Goal: Ask a question: Seek information or help from site administrators or community

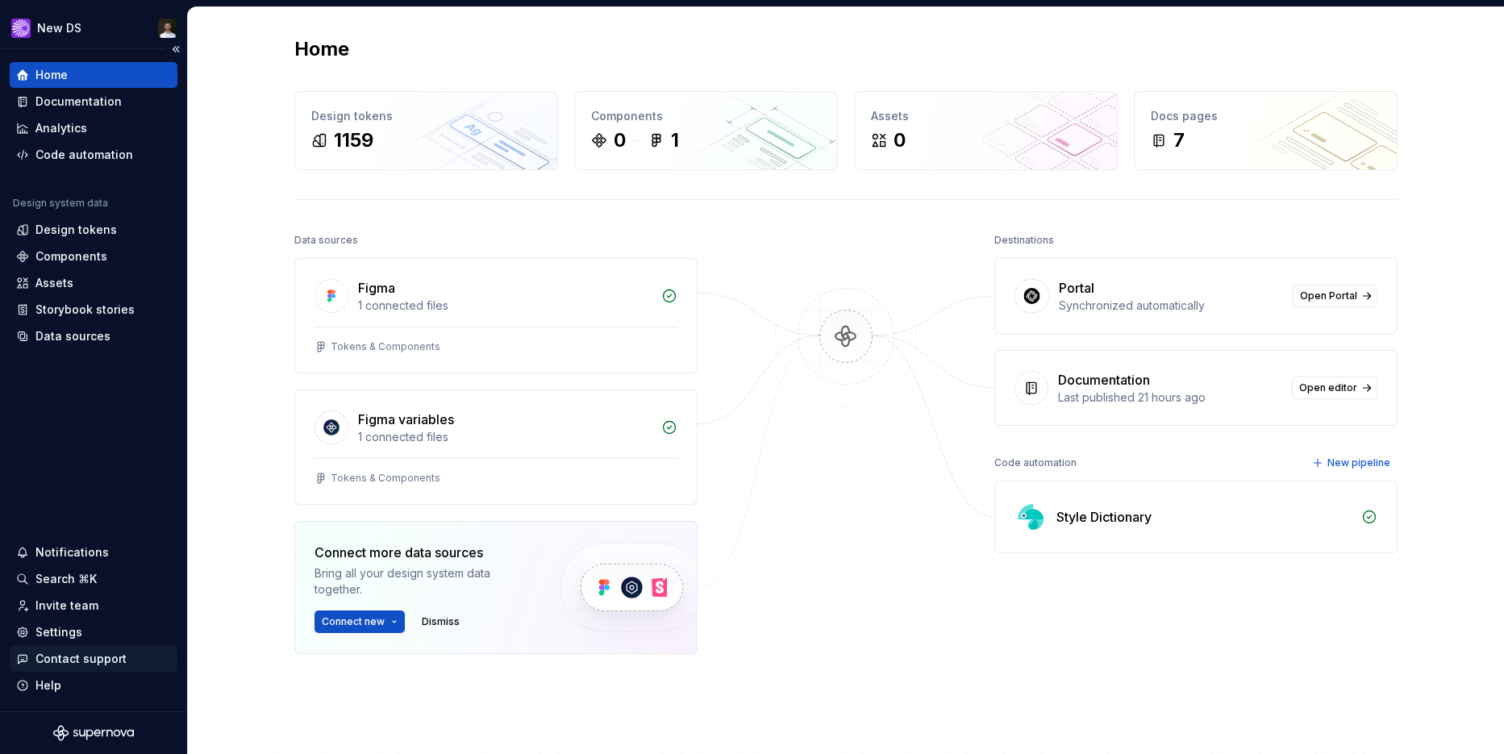
scroll to position [235, 0]
click at [82, 656] on div "Contact support" at bounding box center [80, 659] width 91 height 16
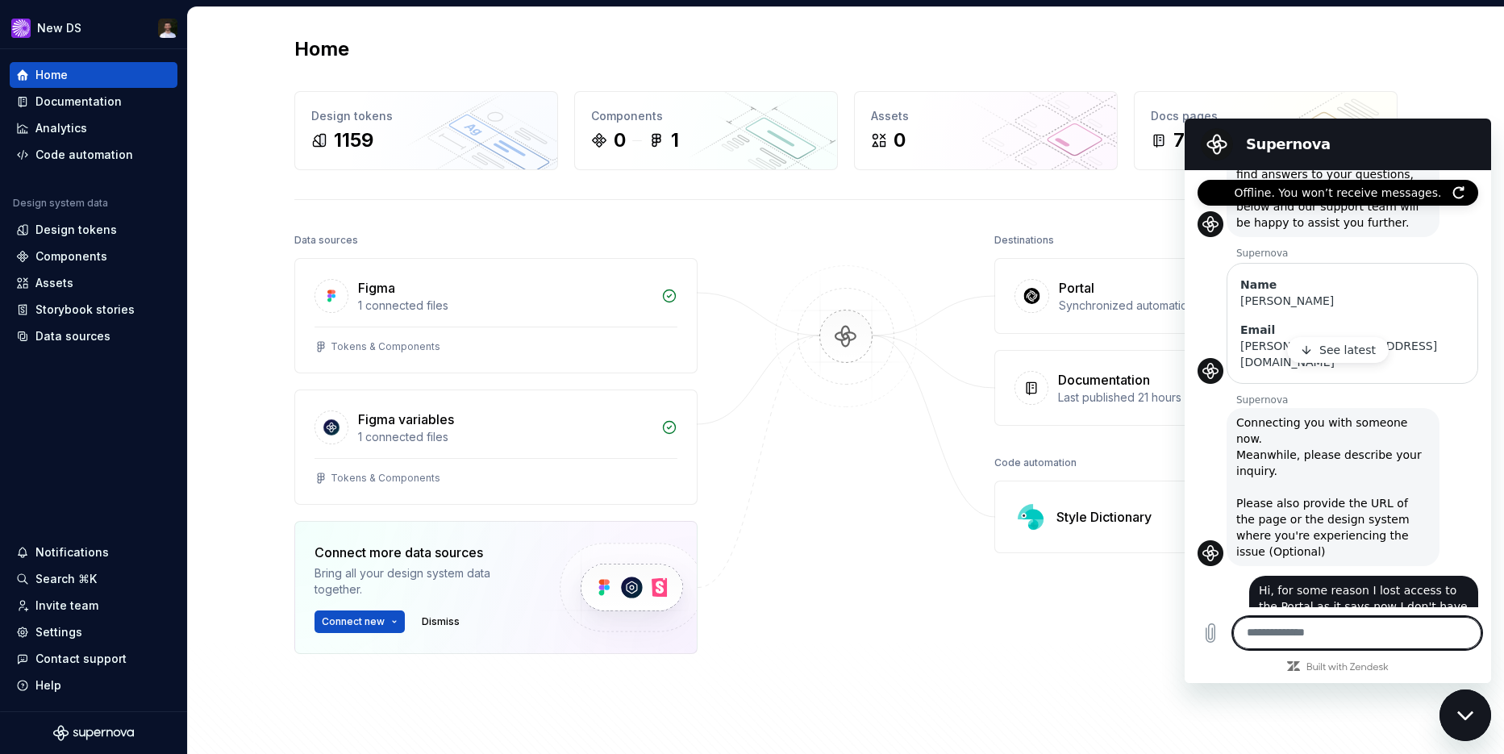
scroll to position [411, 0]
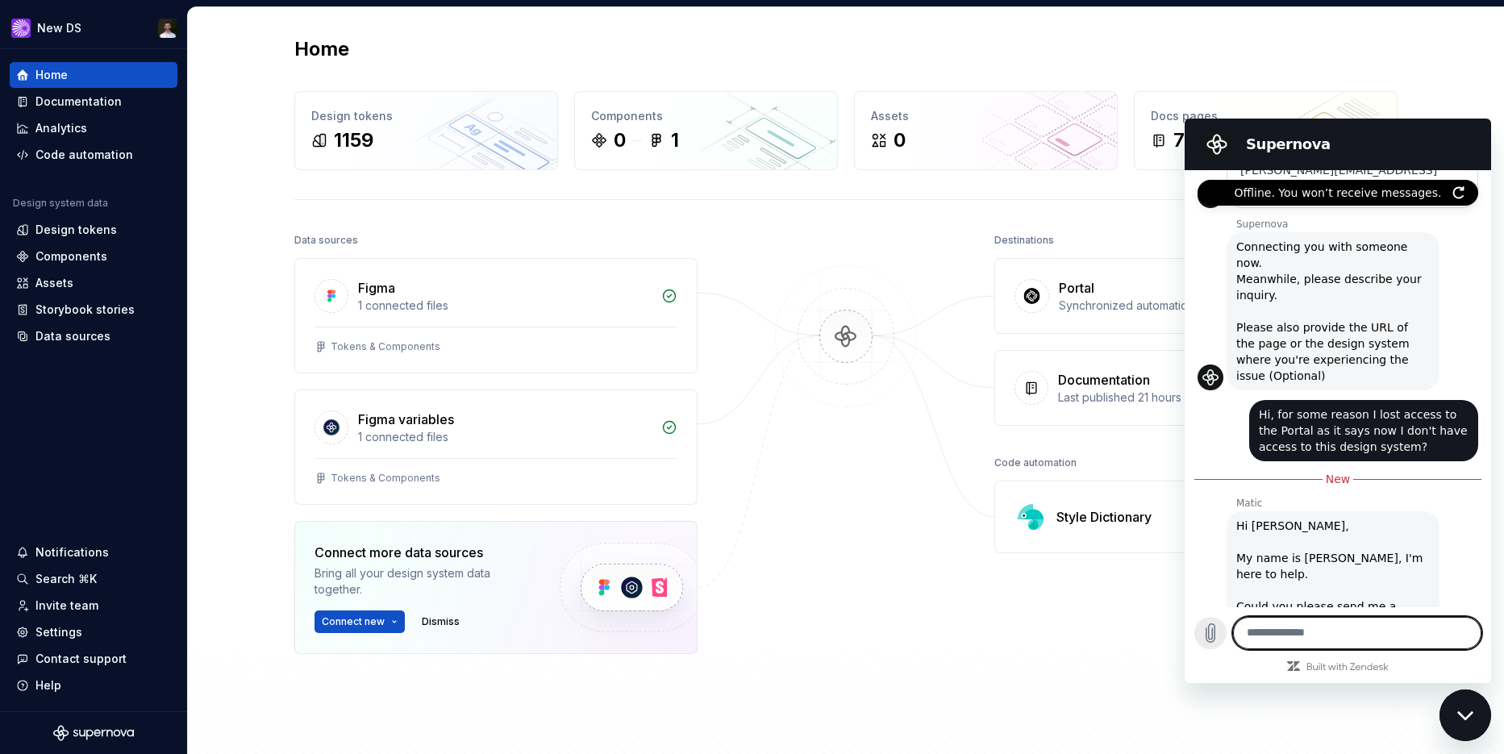
click at [1217, 635] on icon "Upload file" at bounding box center [1210, 632] width 19 height 19
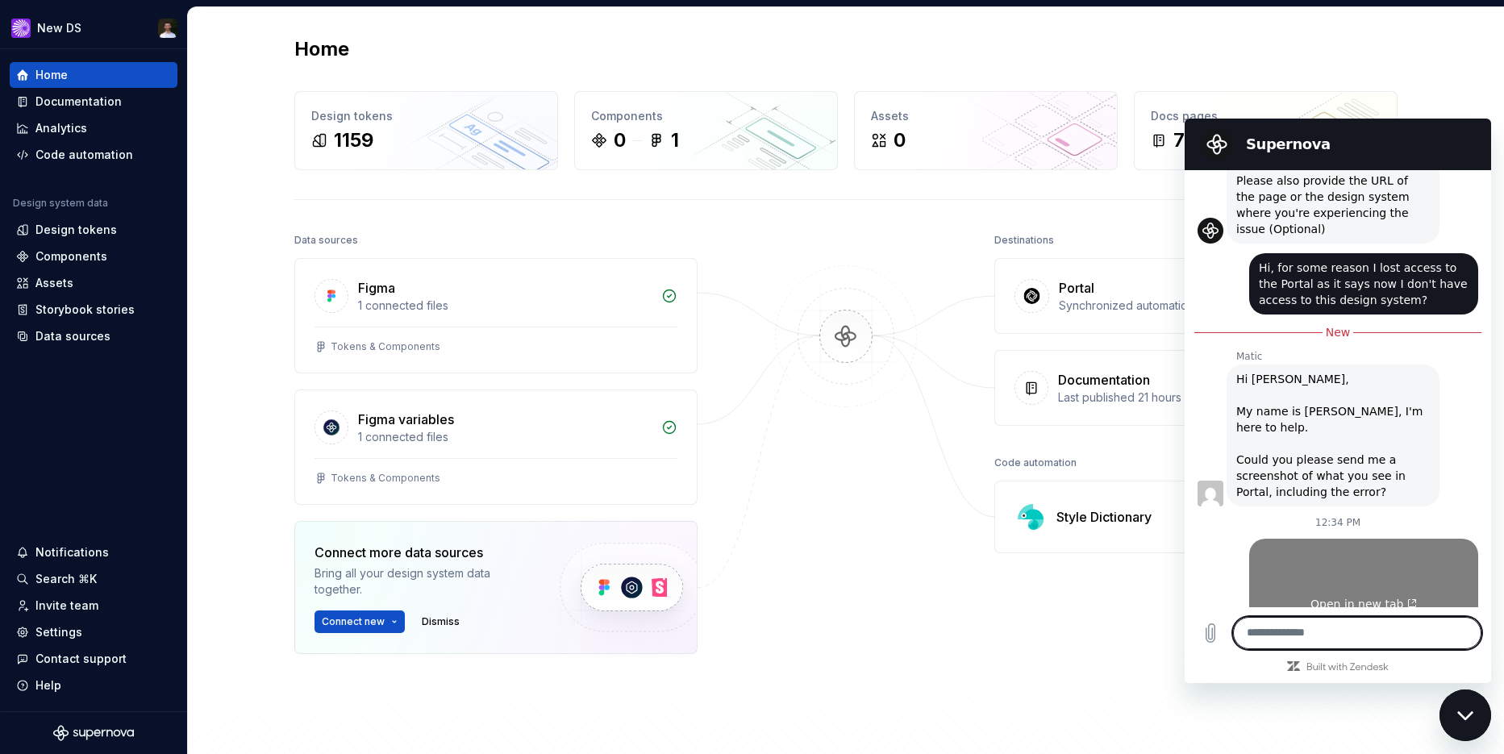
scroll to position [561, 0]
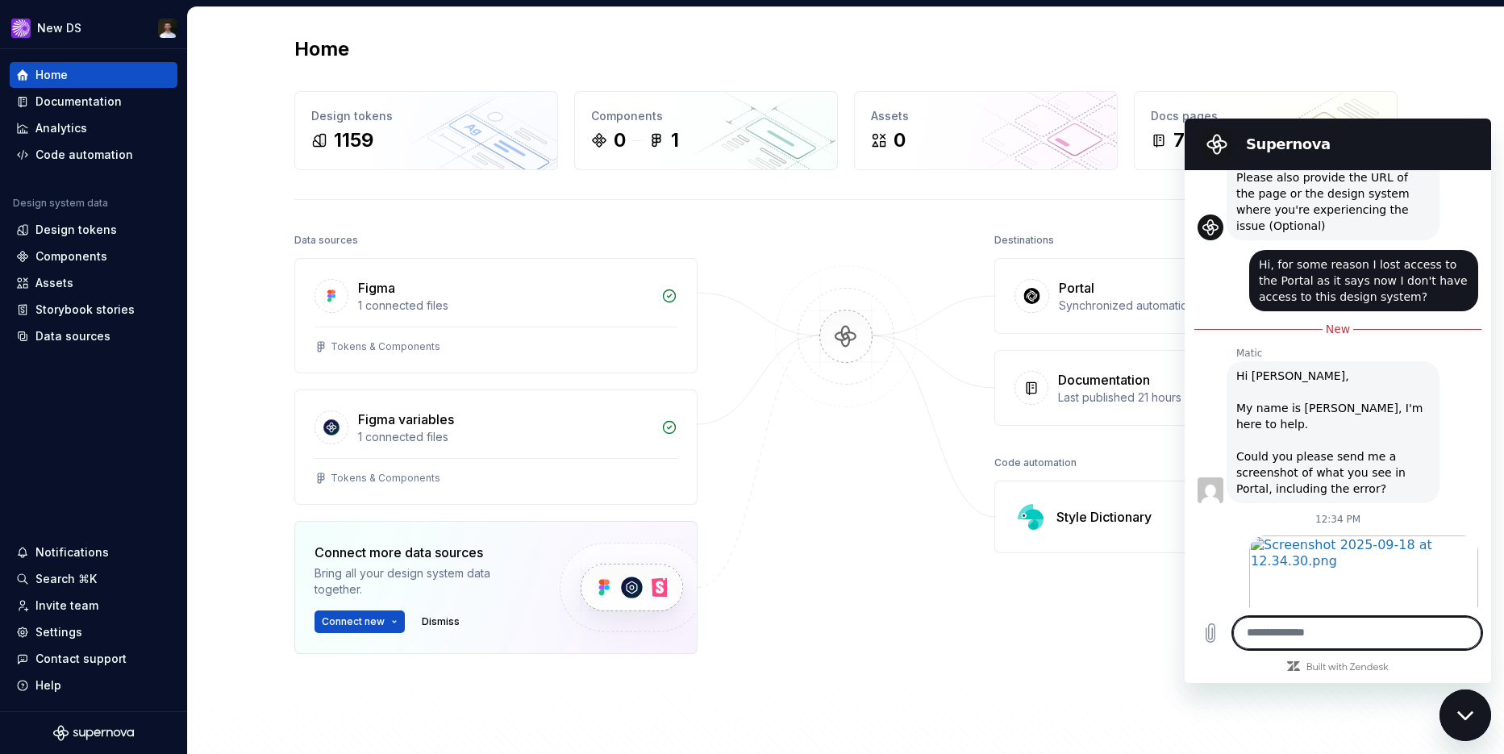
click at [1036, 598] on div "Destinations Portal Synchronized automatically Open Portal Documentation Last p…" at bounding box center [1195, 482] width 403 height 506
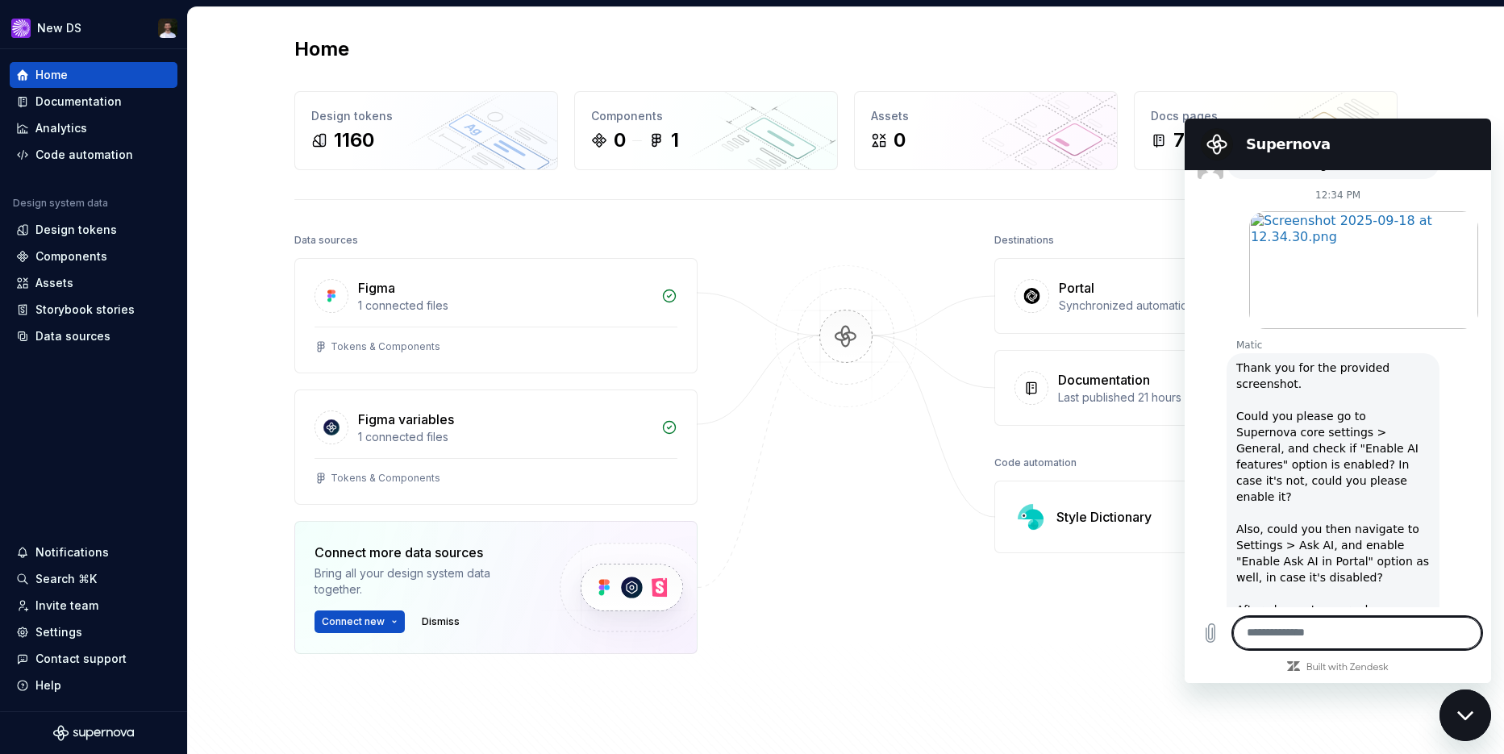
scroll to position [888, 0]
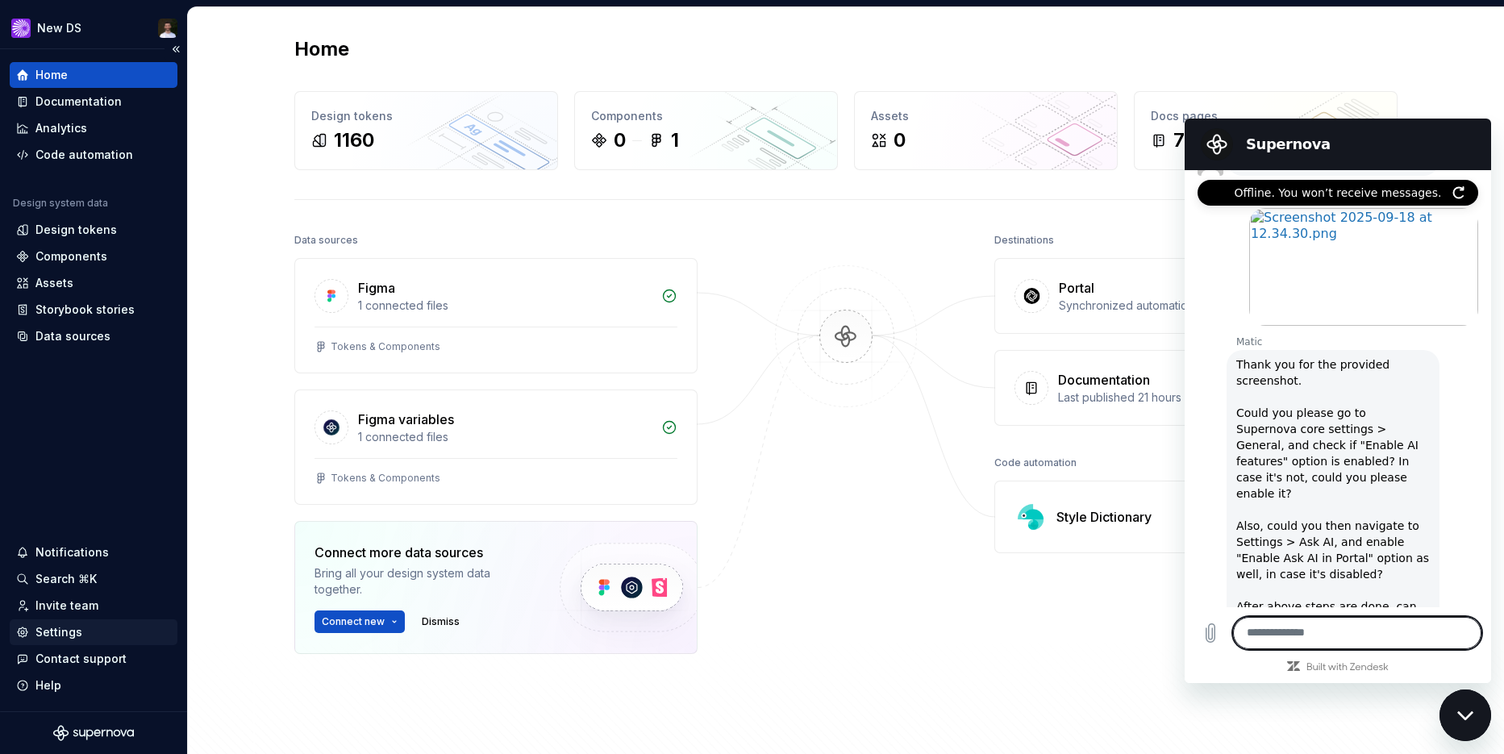
click at [66, 626] on div "Settings" at bounding box center [58, 632] width 47 height 16
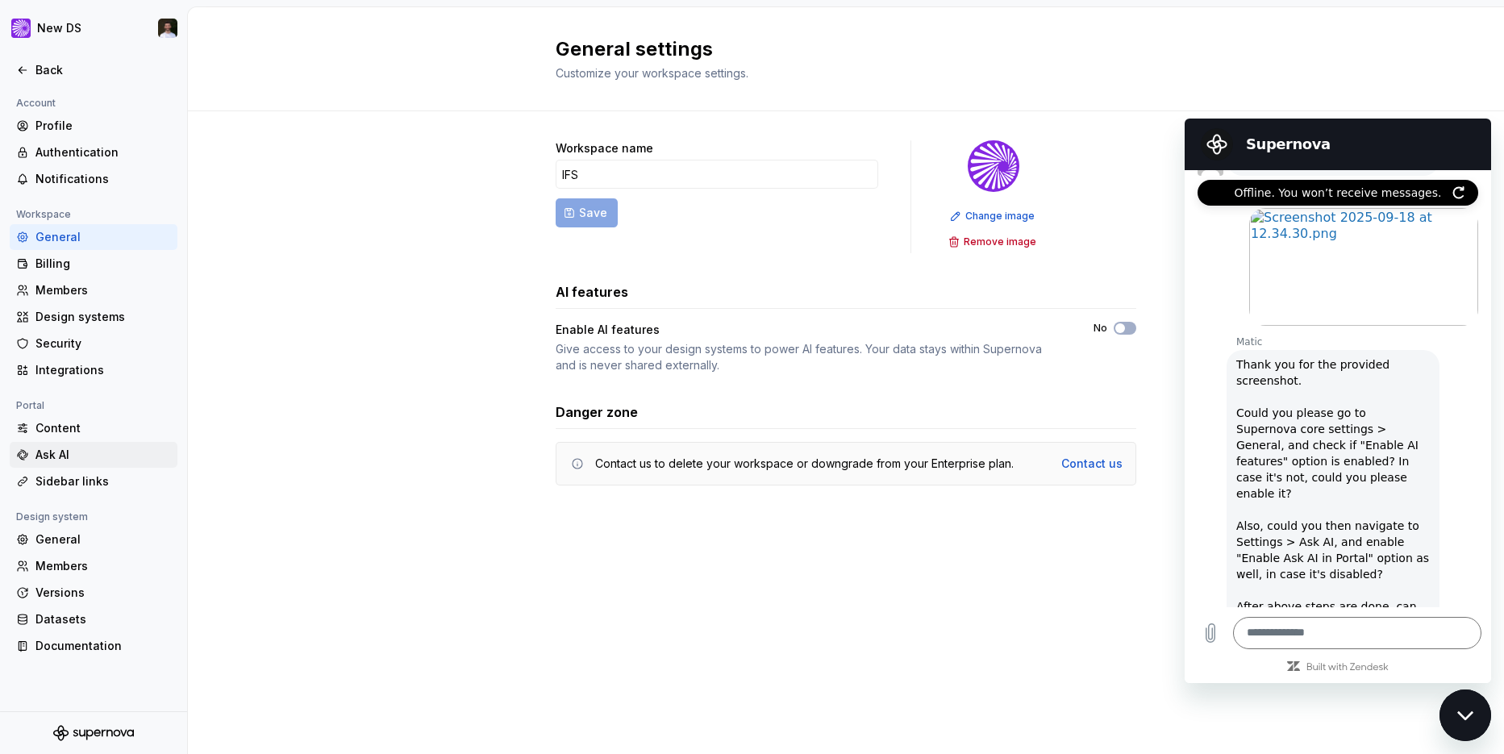
click at [66, 461] on div "Ask AI" at bounding box center [102, 455] width 135 height 16
type textarea "*"
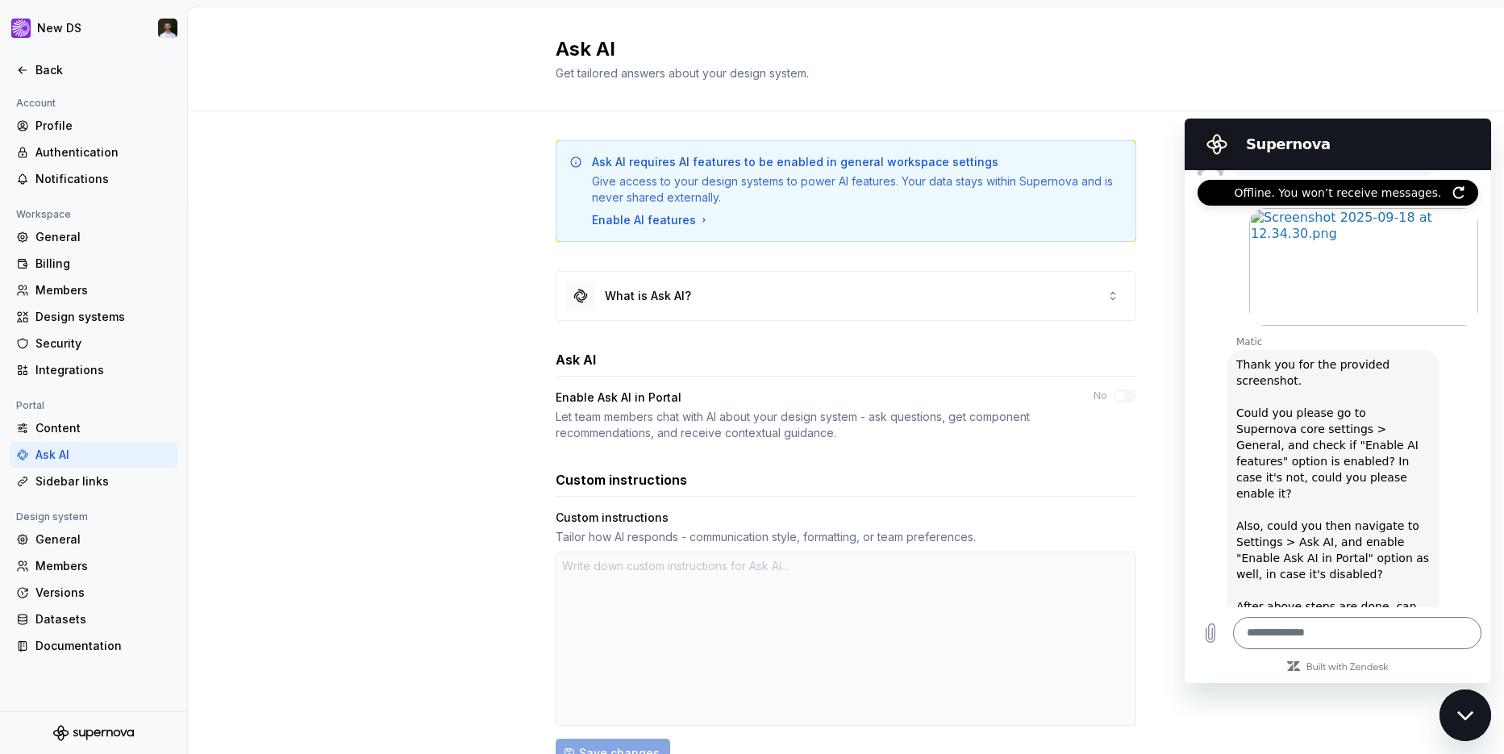
click at [1465, 698] on div "Close messaging window" at bounding box center [1465, 715] width 48 height 48
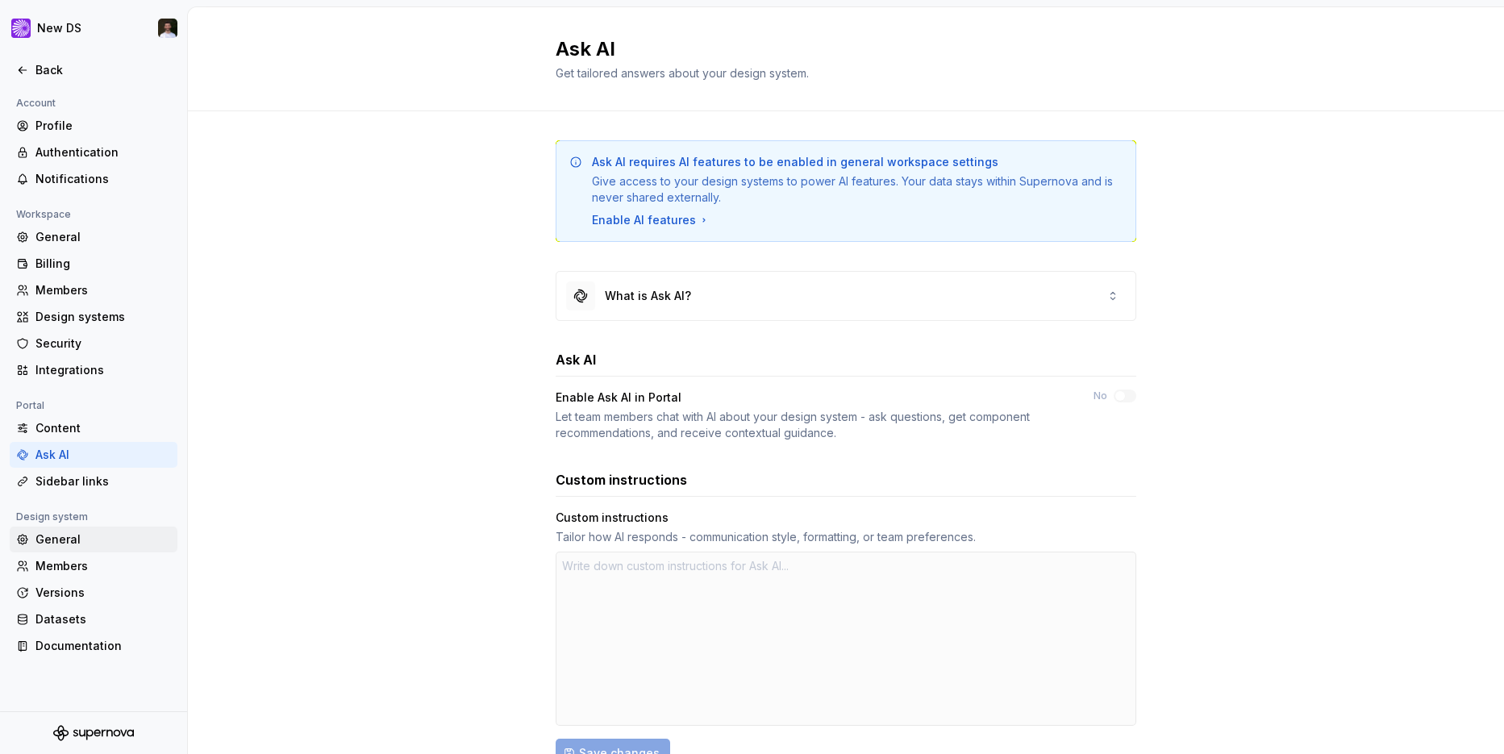
click at [66, 541] on div "General" at bounding box center [102, 540] width 135 height 16
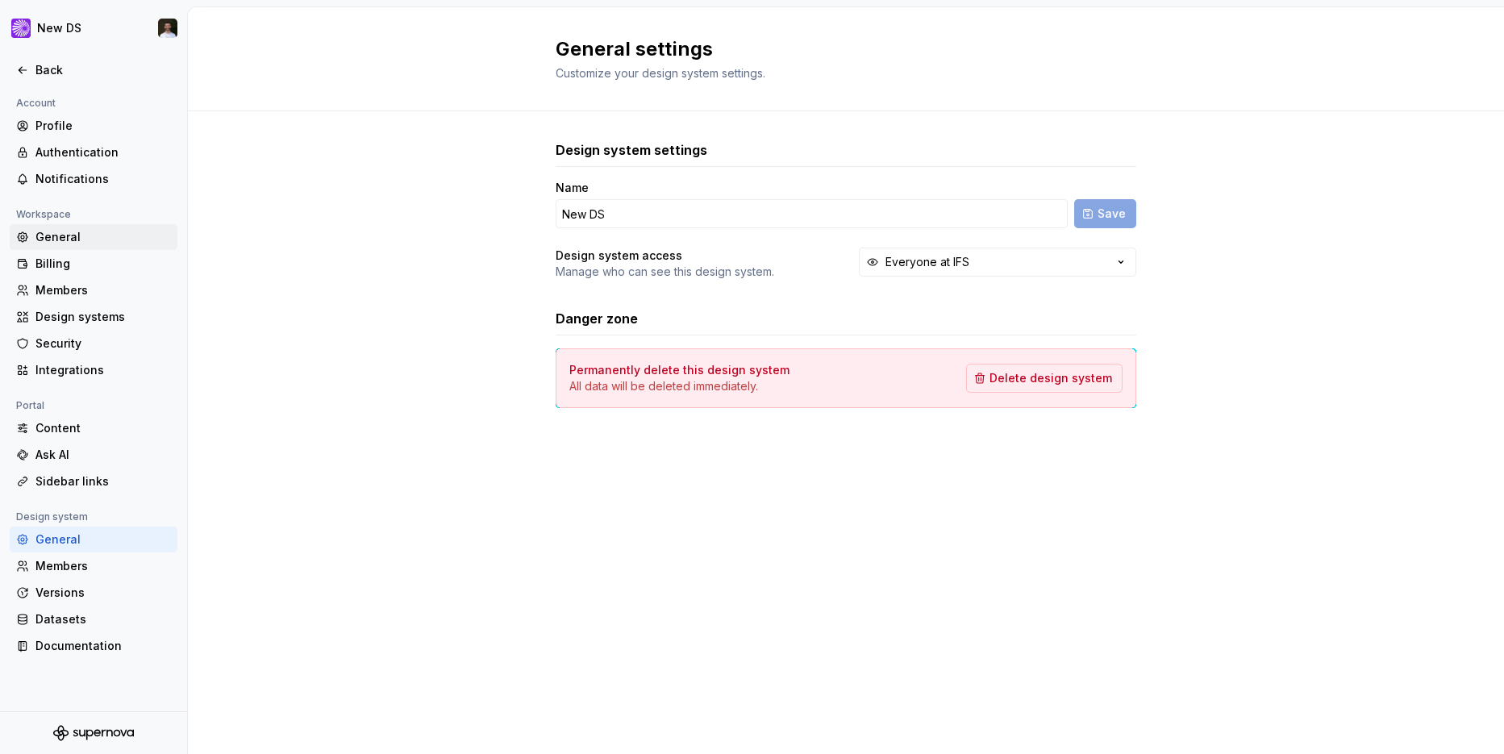
click at [65, 241] on div "General" at bounding box center [102, 237] width 135 height 16
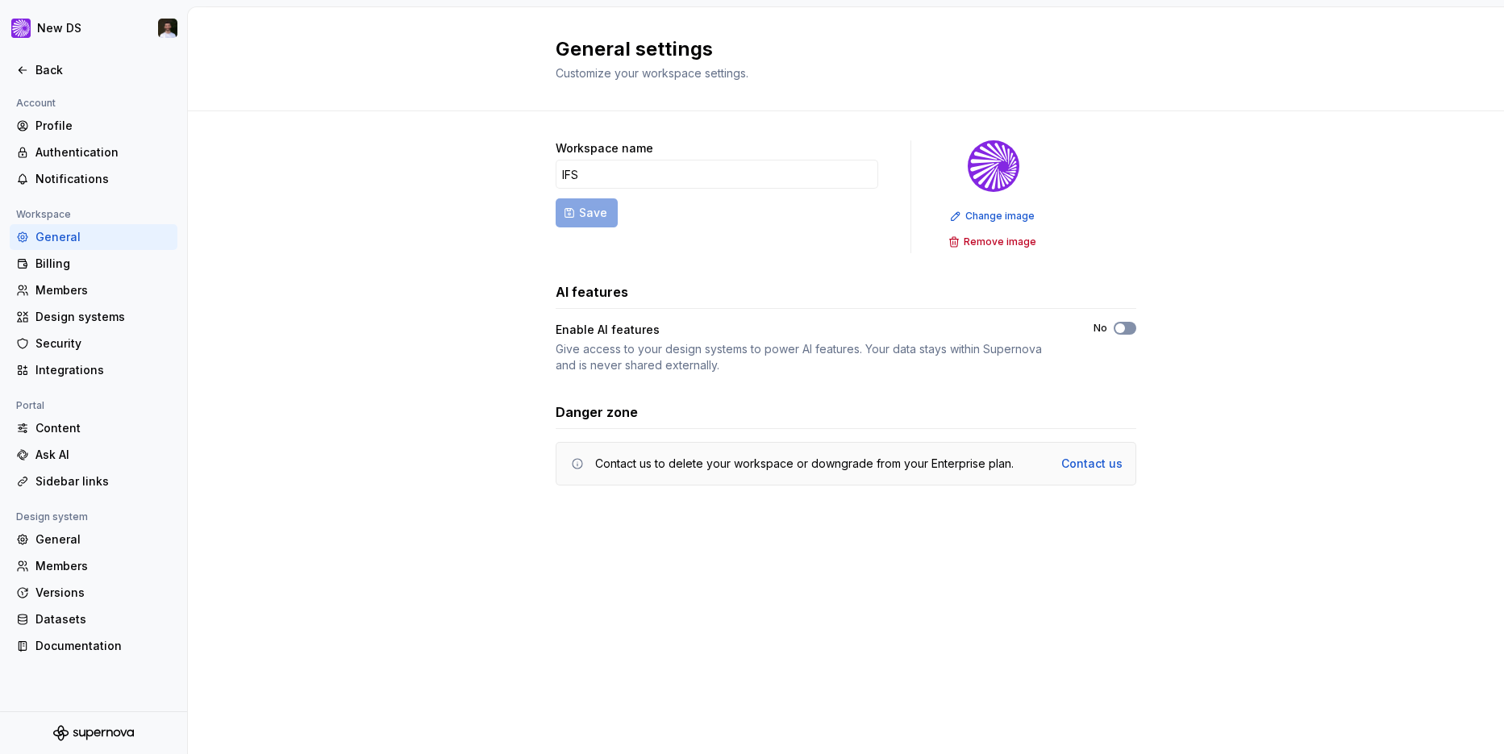
click at [1123, 324] on span "button" at bounding box center [1120, 328] width 10 height 10
click at [48, 81] on div "Back" at bounding box center [94, 70] width 168 height 26
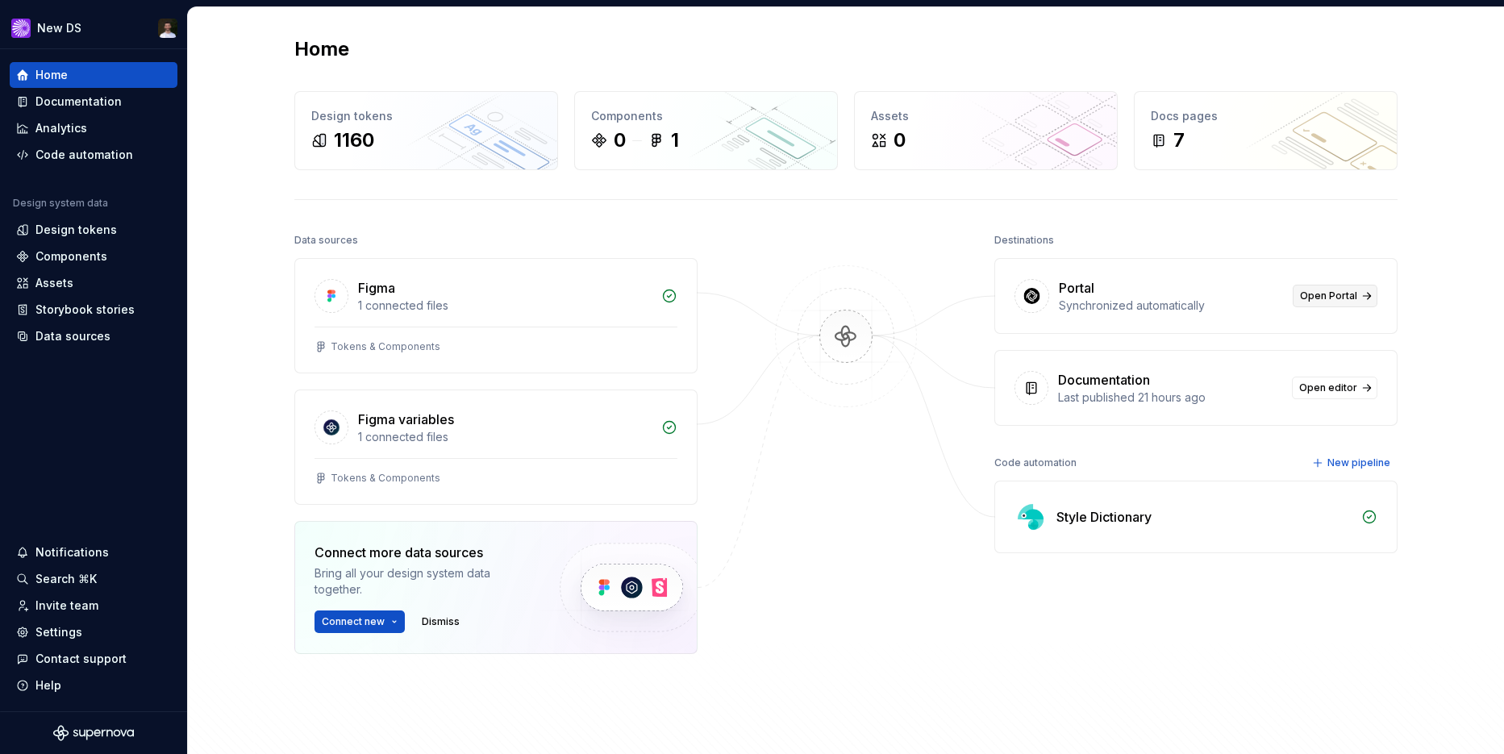
click at [1328, 294] on span "Open Portal" at bounding box center [1328, 296] width 57 height 13
click at [124, 657] on div "Contact support" at bounding box center [93, 659] width 155 height 16
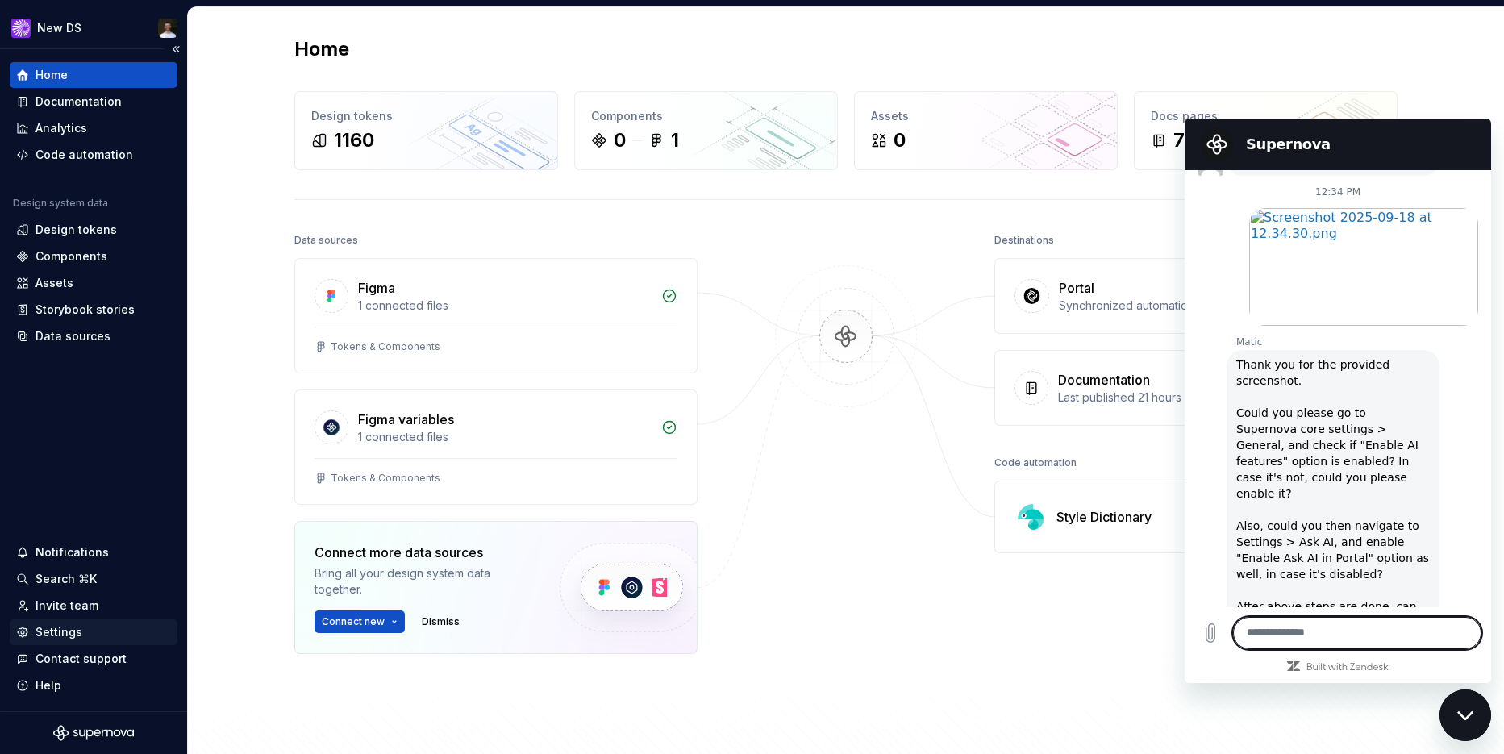
click at [53, 626] on div "Settings" at bounding box center [58, 632] width 47 height 16
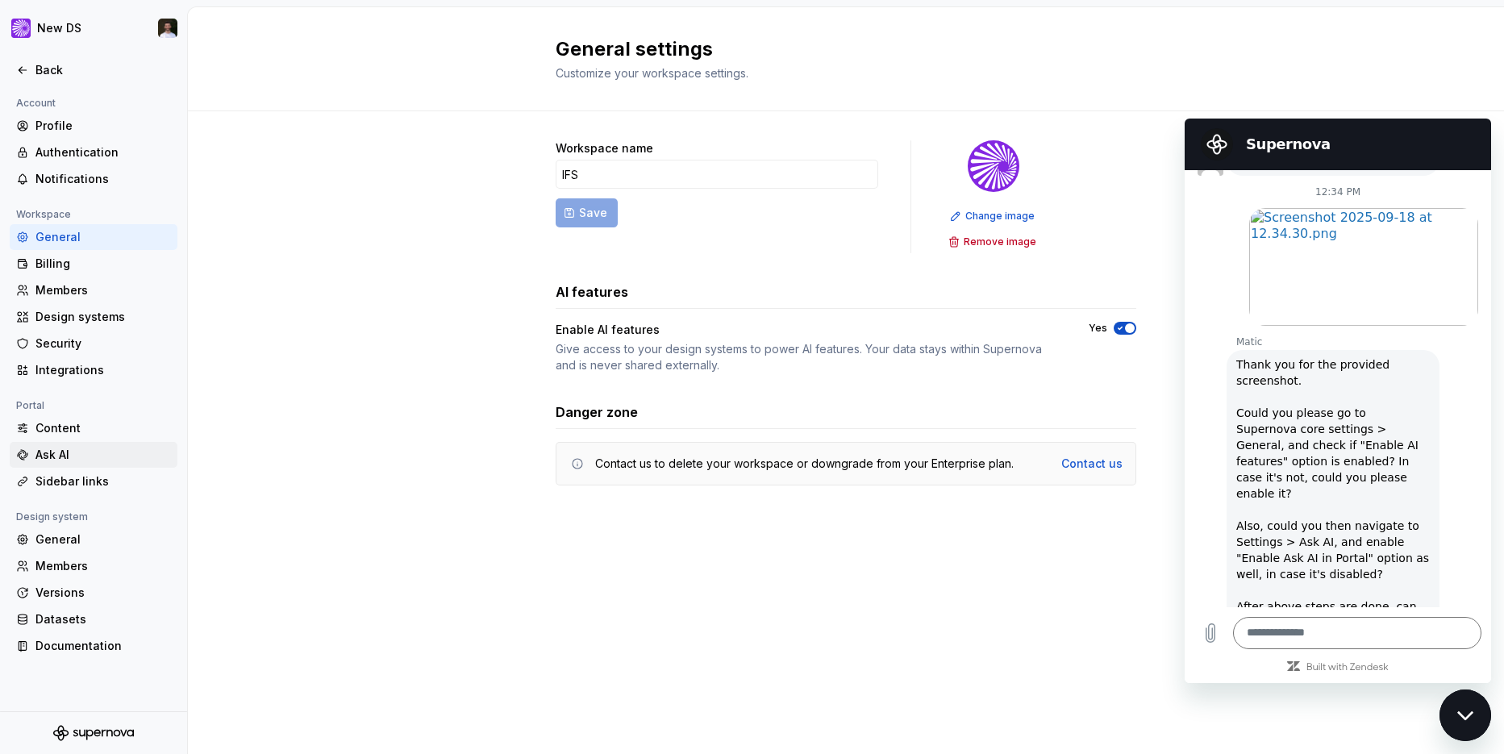
click at [72, 444] on div "Ask AI" at bounding box center [94, 455] width 168 height 26
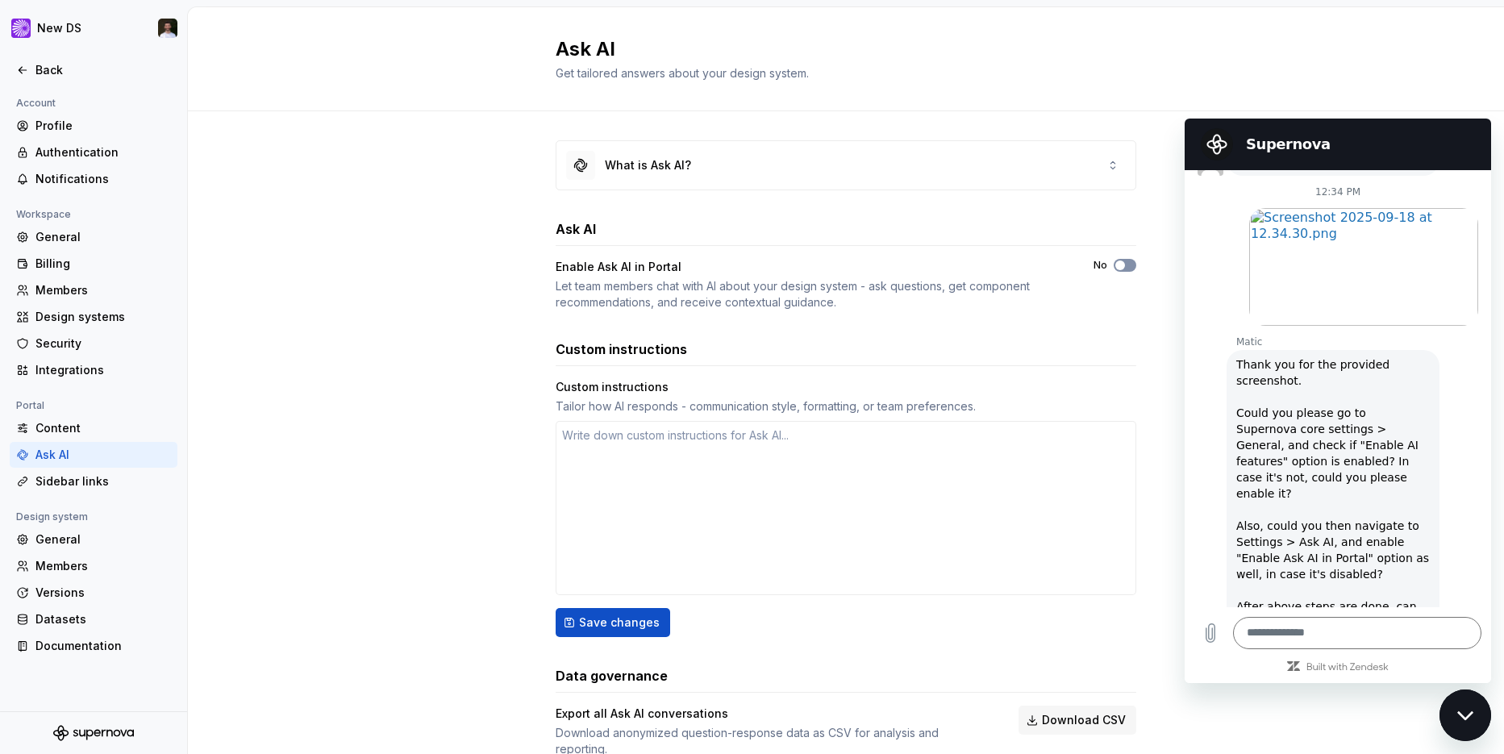
click at [1124, 267] on span "button" at bounding box center [1120, 266] width 10 height 10
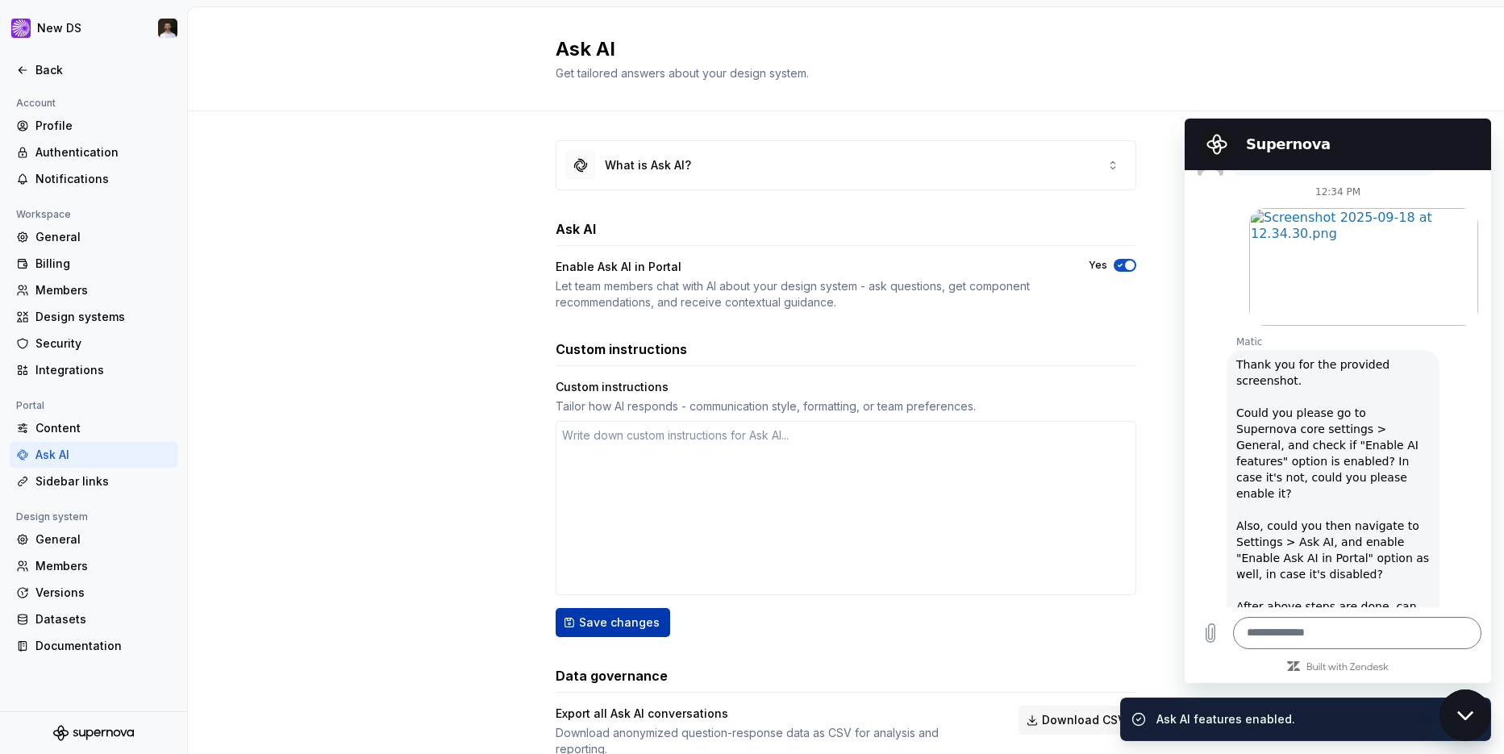
click at [625, 615] on span "Save changes" at bounding box center [619, 623] width 81 height 16
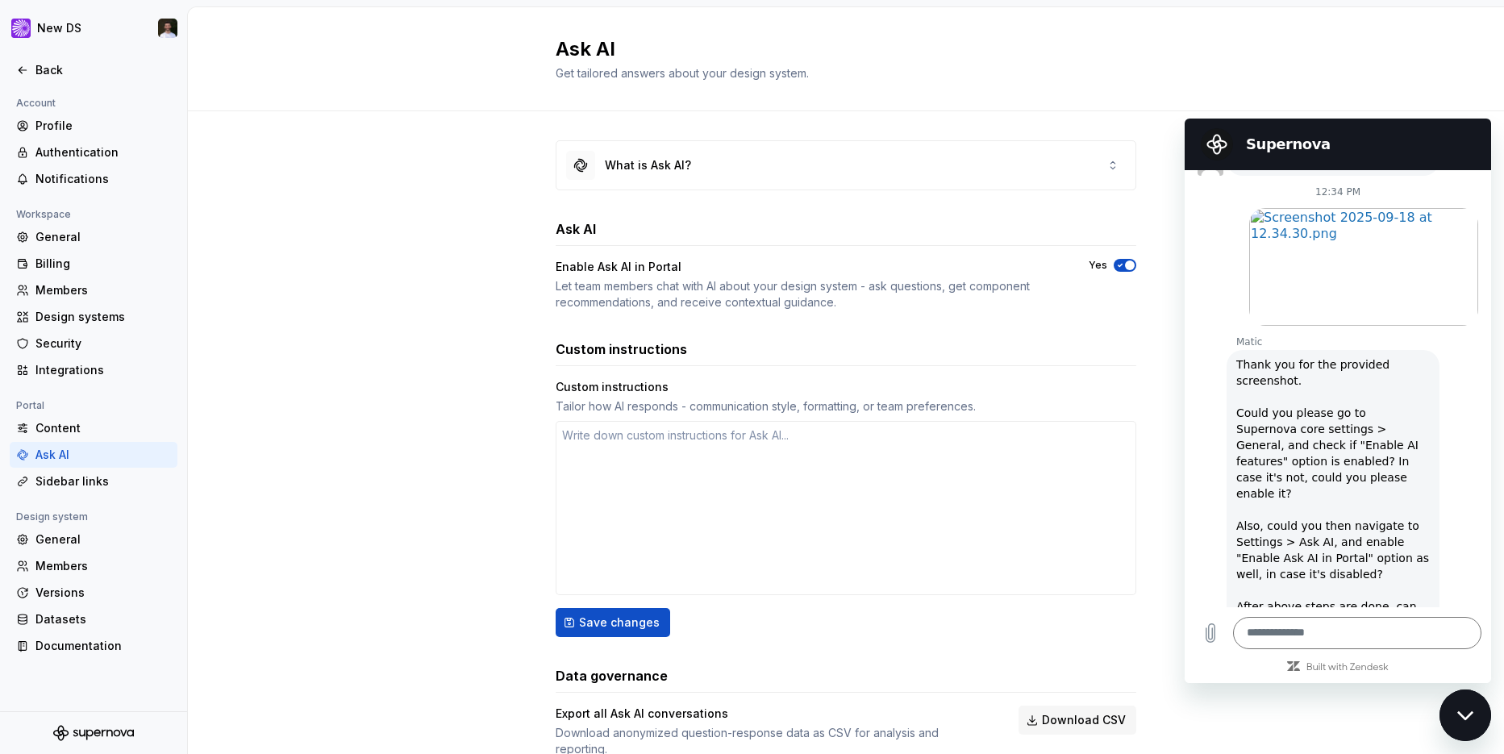
type textarea "*"
click at [31, 68] on div "Back" at bounding box center [93, 70] width 155 height 16
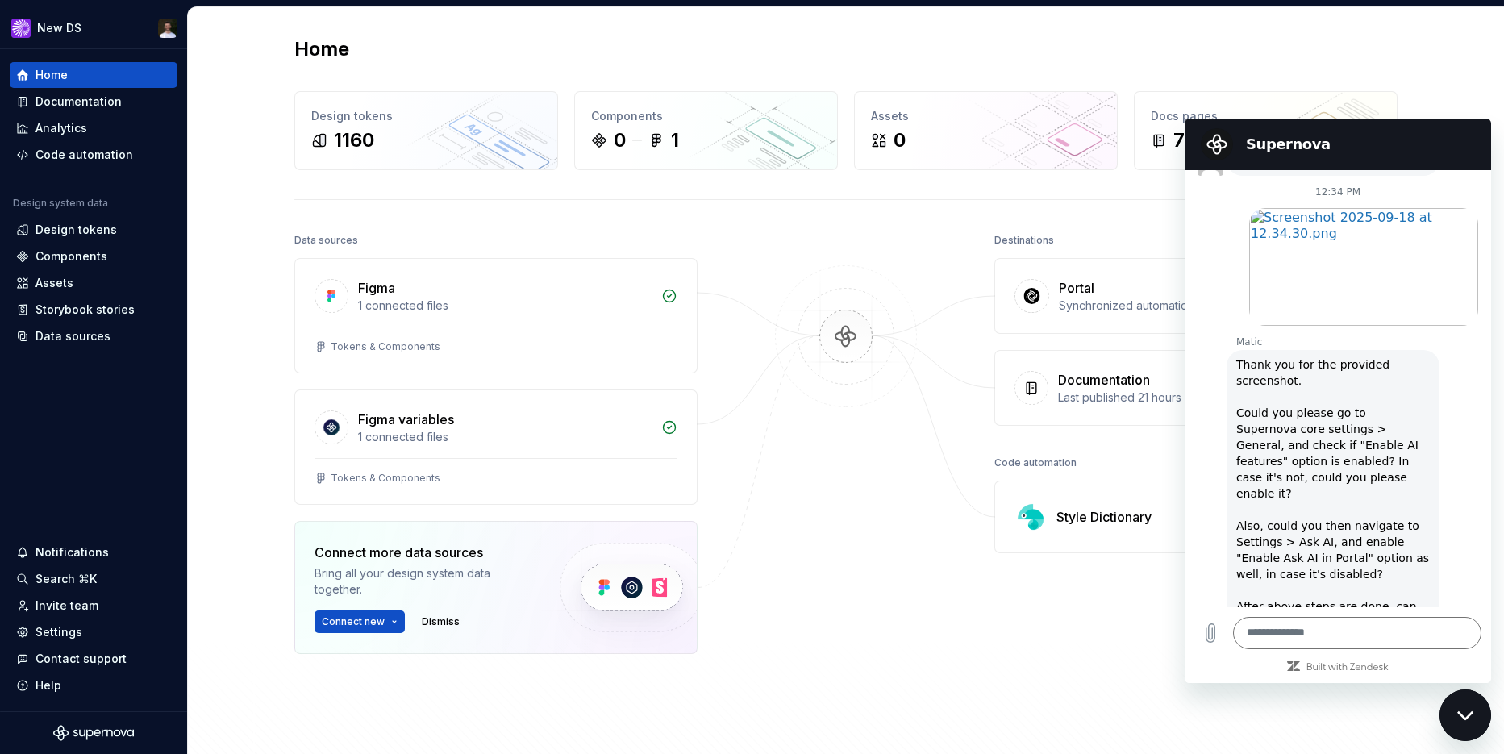
click at [1461, 730] on div "Close messaging window" at bounding box center [1465, 715] width 48 height 48
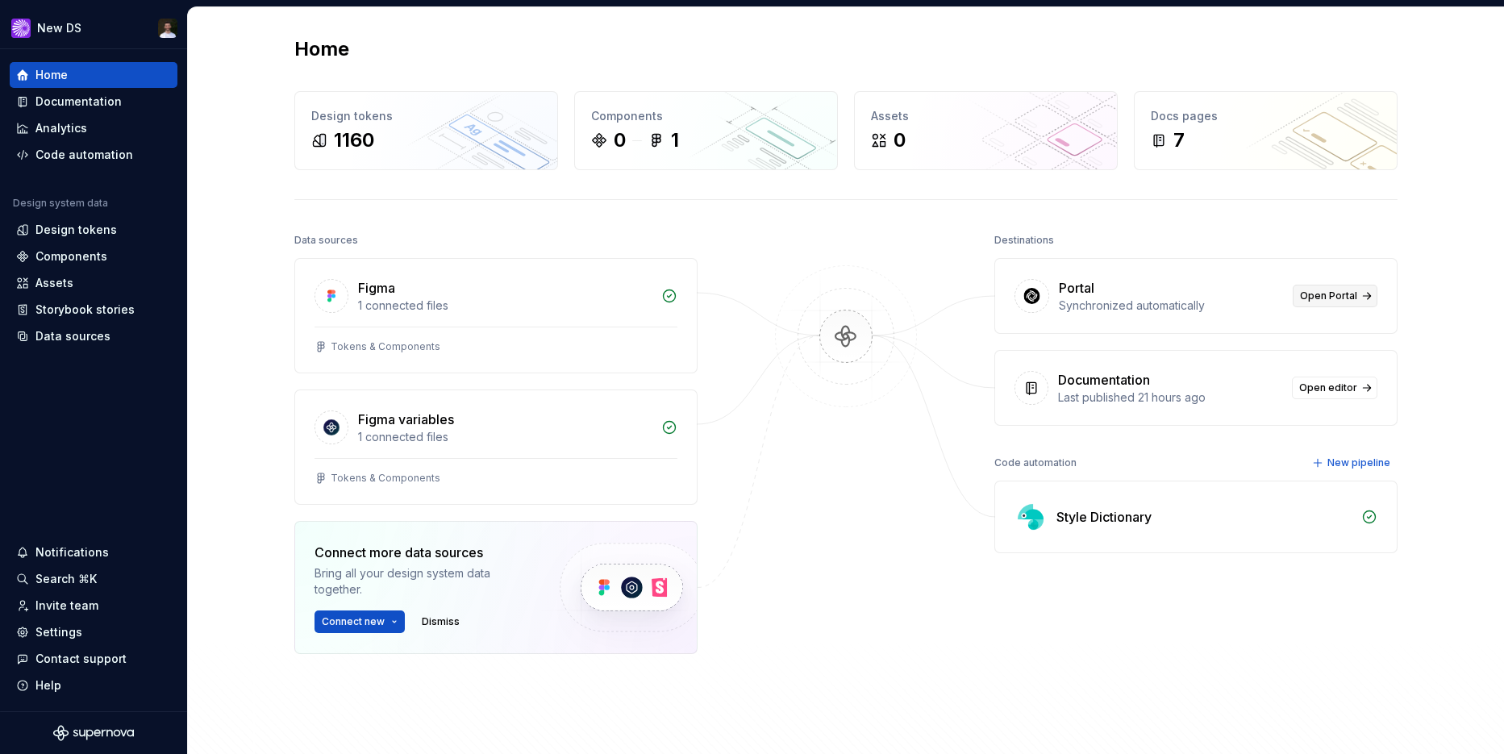
click at [1324, 294] on span "Open Portal" at bounding box center [1328, 296] width 57 height 13
click at [70, 654] on div "Contact support" at bounding box center [80, 659] width 91 height 16
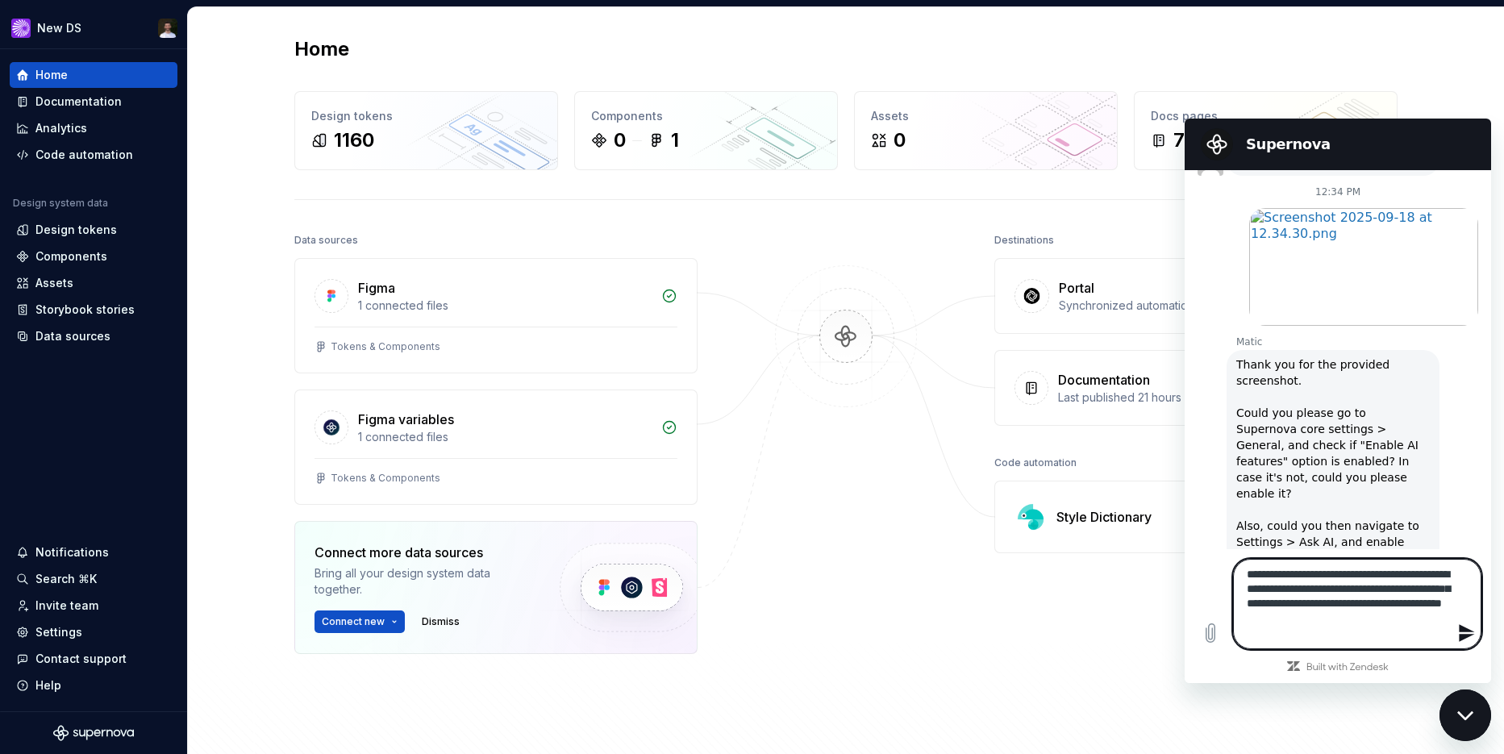
type textarea "**********"
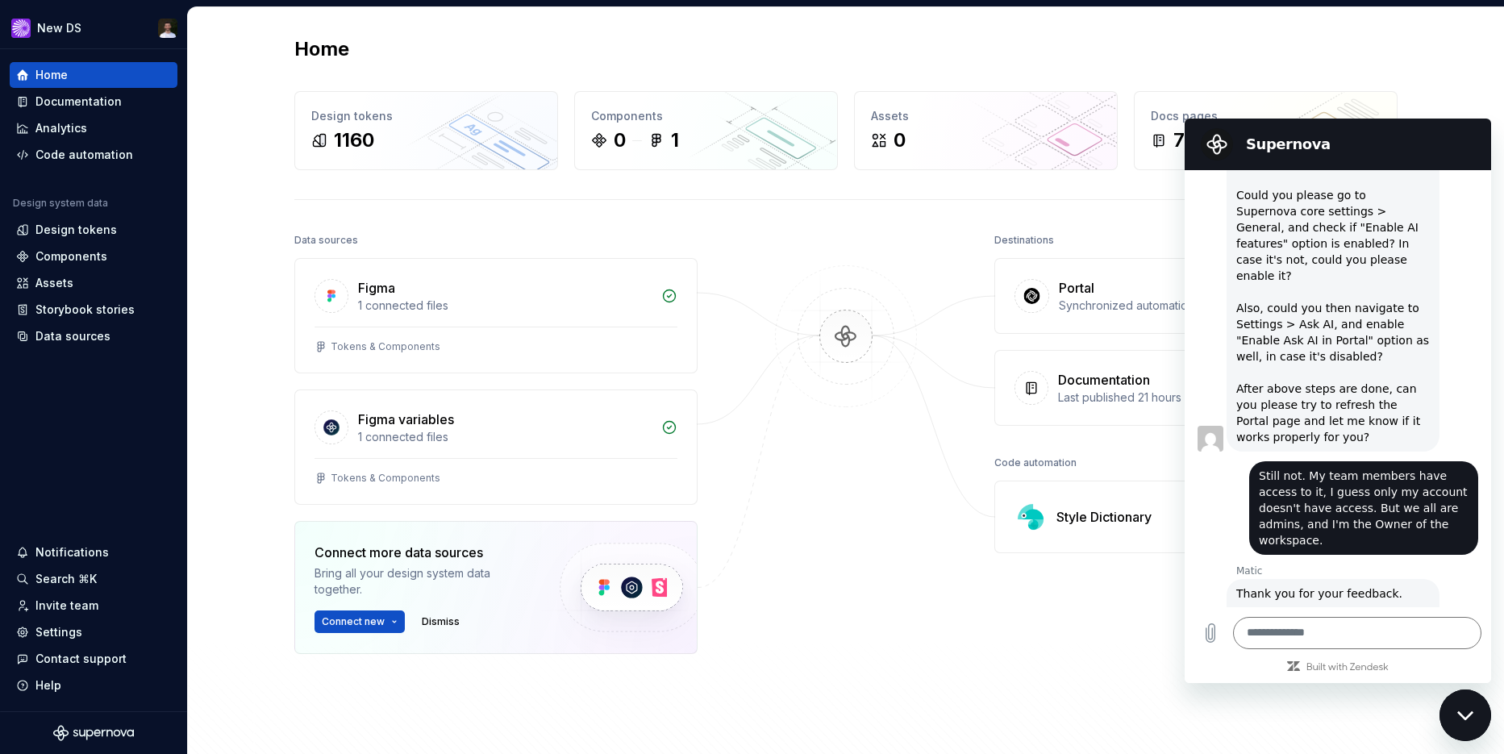
scroll to position [1083, 0]
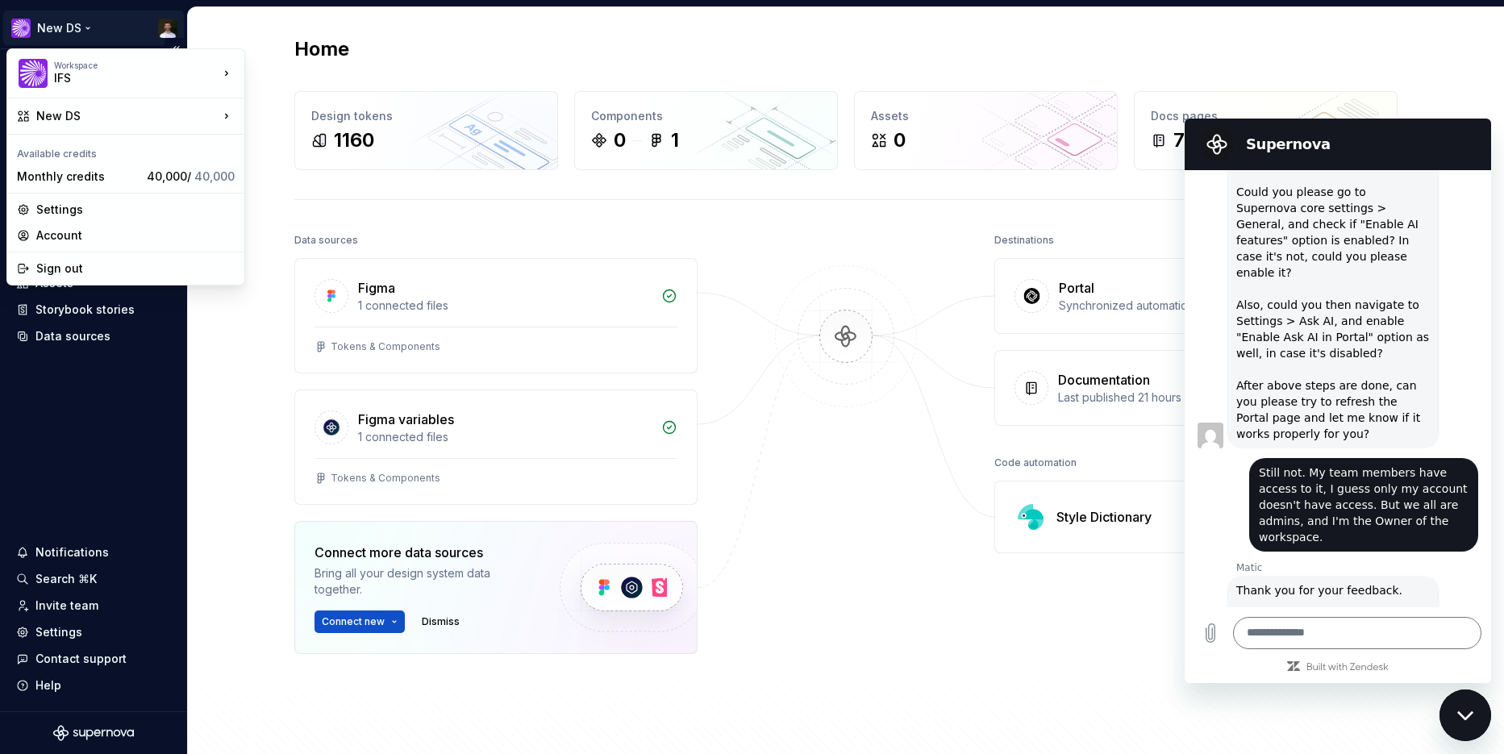
click at [165, 28] on html "New DS Home Documentation Analytics Code automation Design system data Design t…" at bounding box center [752, 377] width 1504 height 754
click at [52, 228] on div "Account" at bounding box center [135, 235] width 198 height 16
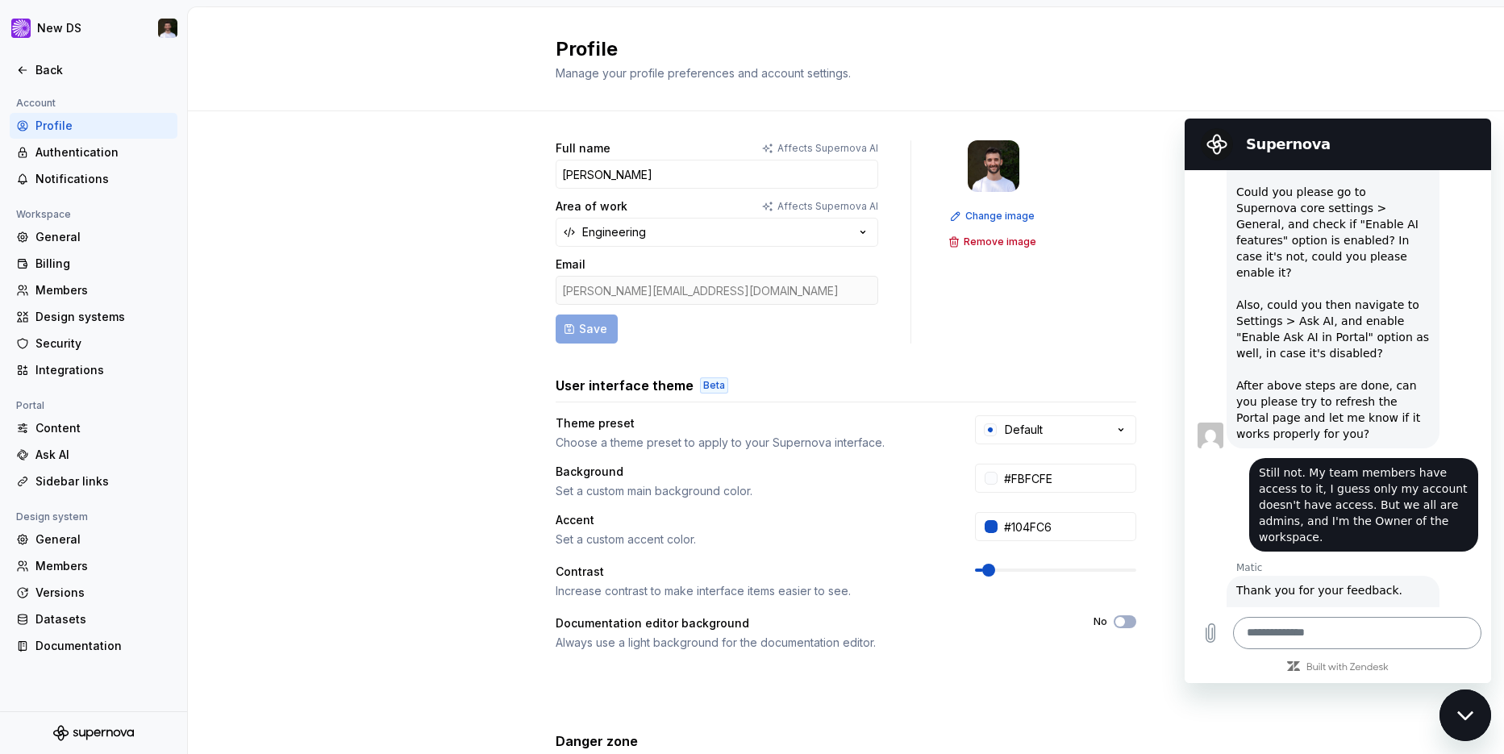
click at [1331, 632] on textarea at bounding box center [1357, 633] width 248 height 32
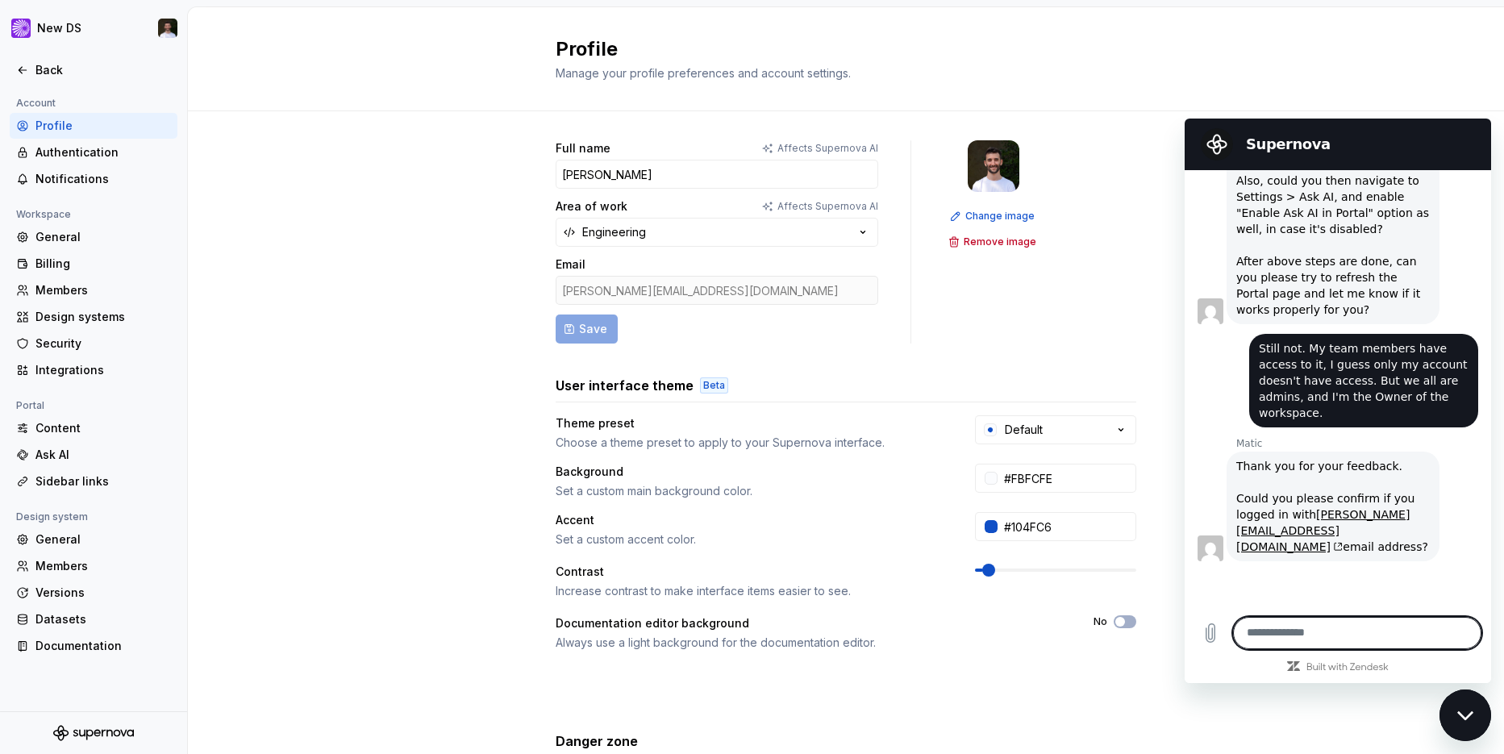
scroll to position [1211, 0]
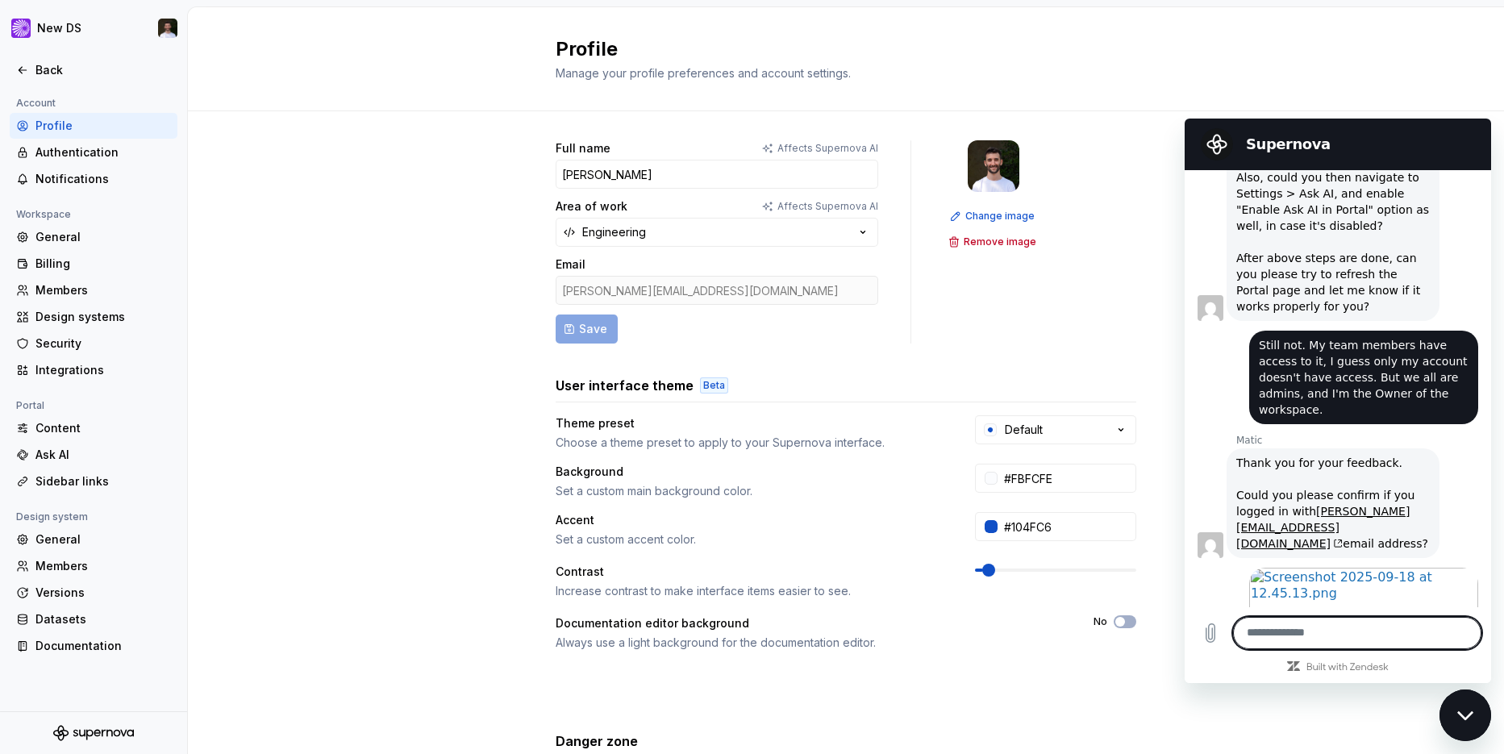
click at [1330, 633] on textarea at bounding box center [1357, 633] width 248 height 32
type textarea "**********"
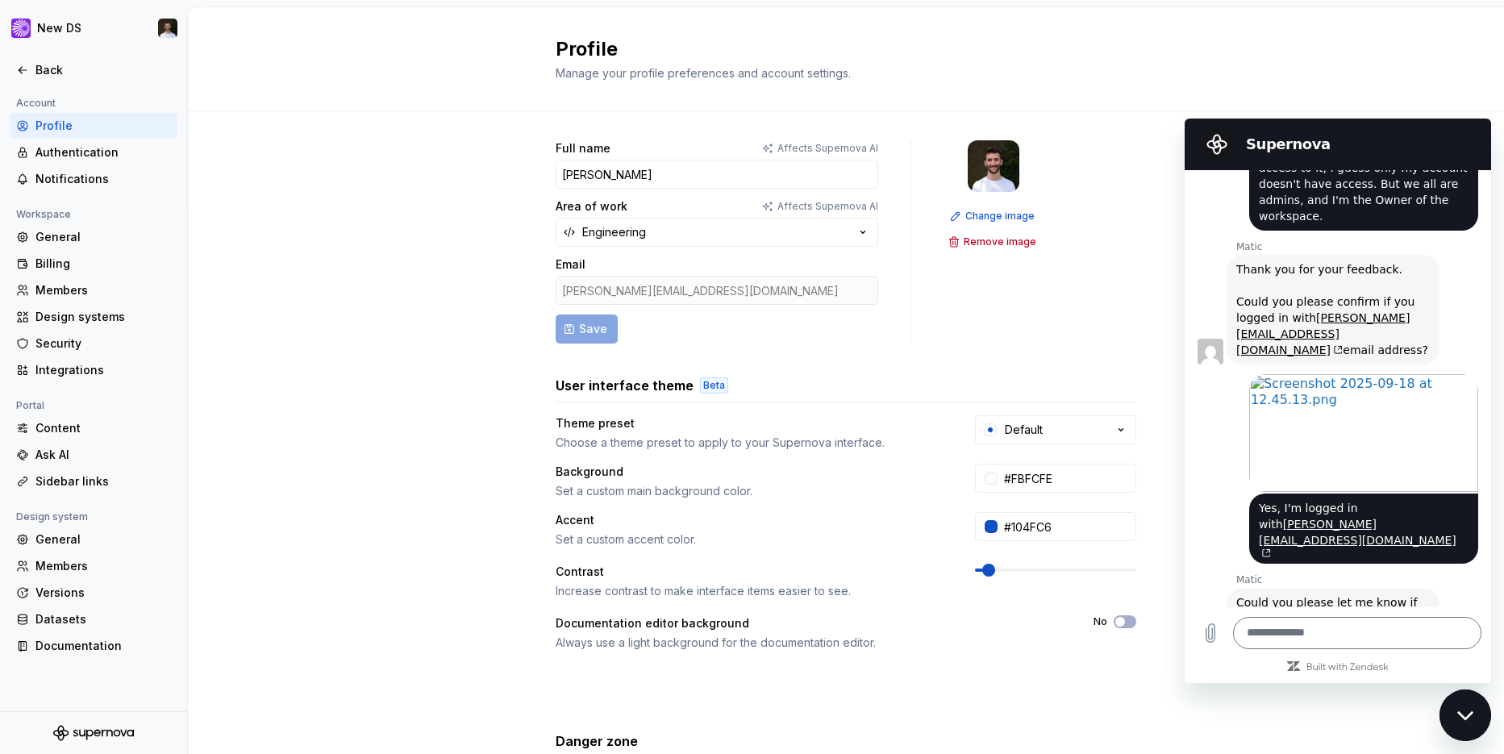
scroll to position [1407, 0]
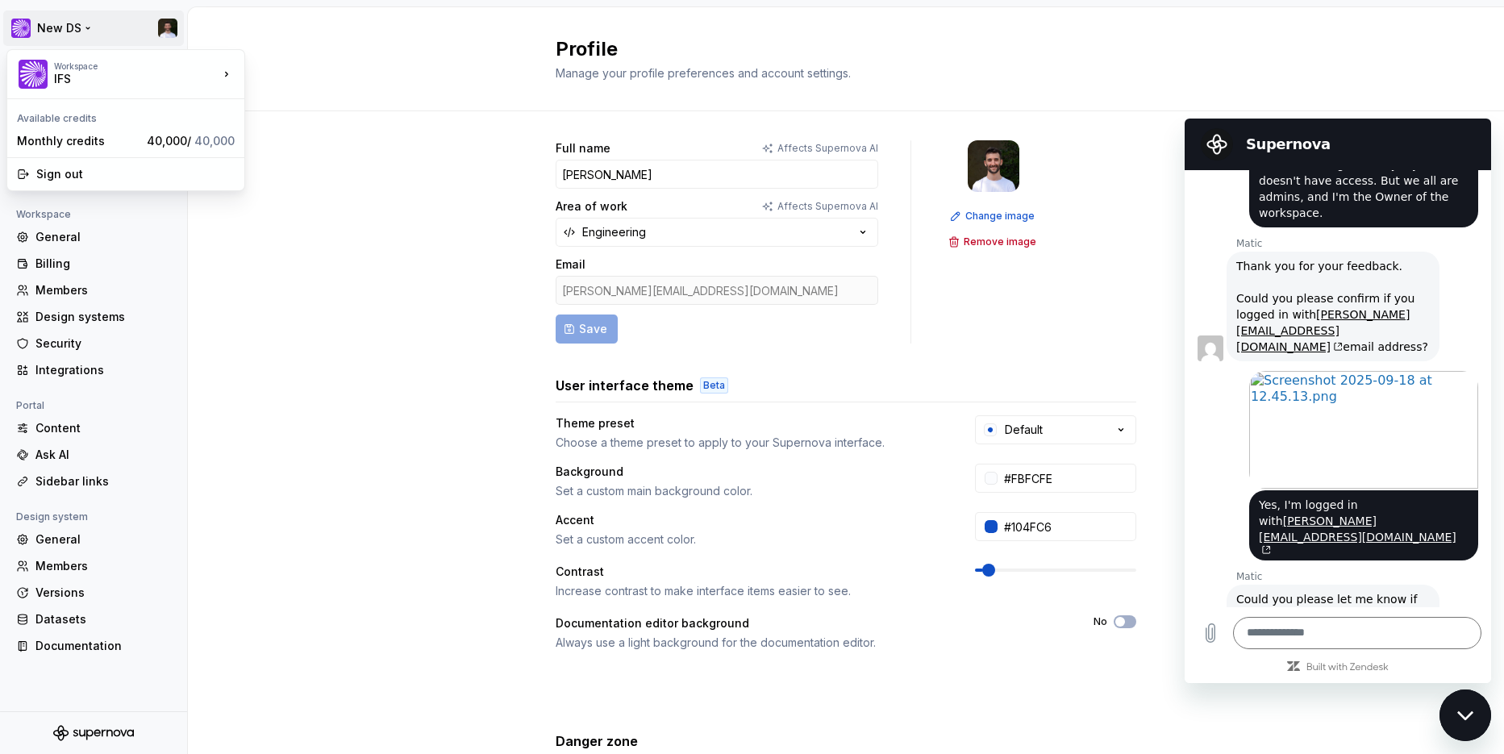
click at [167, 30] on html "New DS Back Account Profile Authentication Notifications Workspace General Bill…" at bounding box center [752, 377] width 1504 height 754
click at [54, 171] on div "Sign out" at bounding box center [135, 174] width 198 height 16
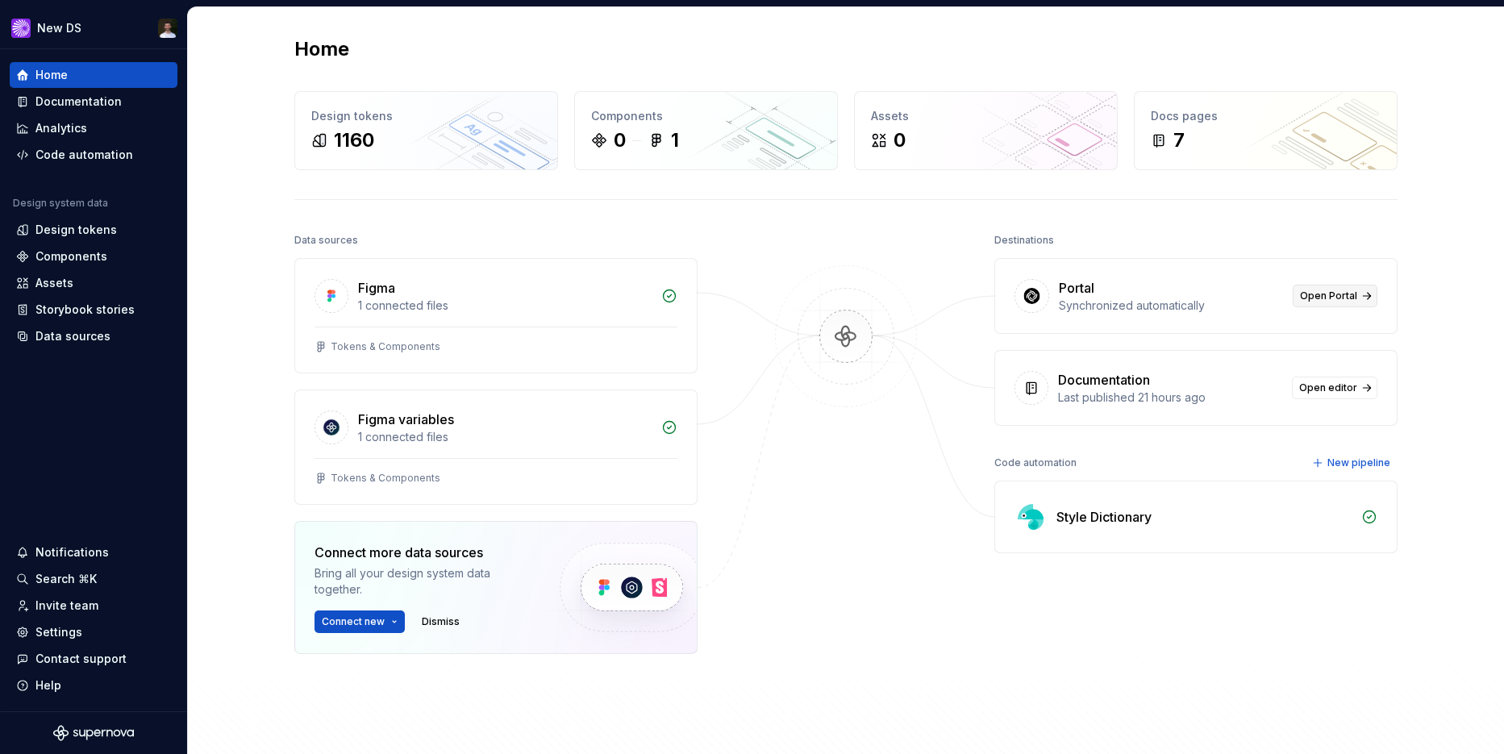
click at [1311, 298] on span "Open Portal" at bounding box center [1328, 296] width 57 height 13
click at [59, 652] on div "Contact support" at bounding box center [80, 659] width 91 height 16
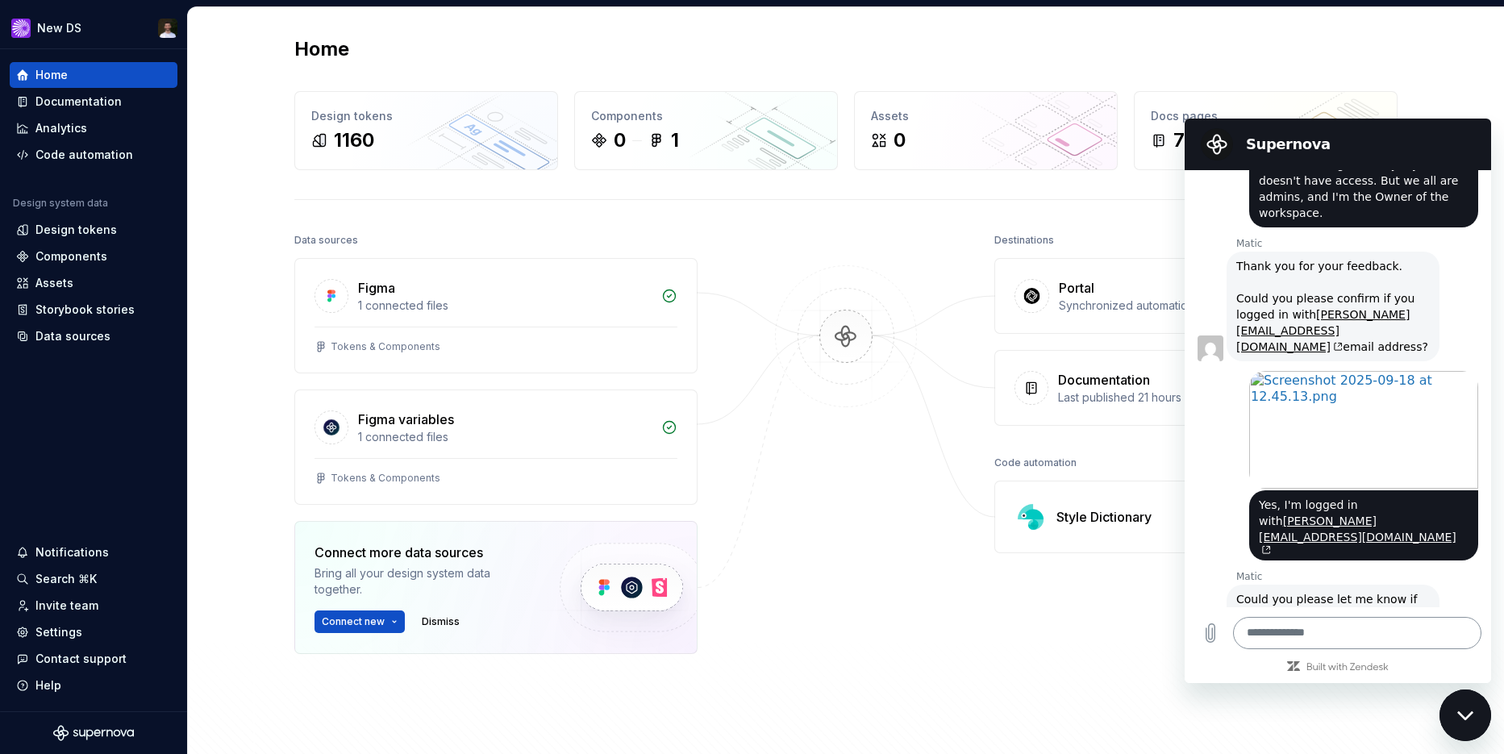
click at [1357, 623] on textarea at bounding box center [1357, 633] width 248 height 32
type textarea "*"
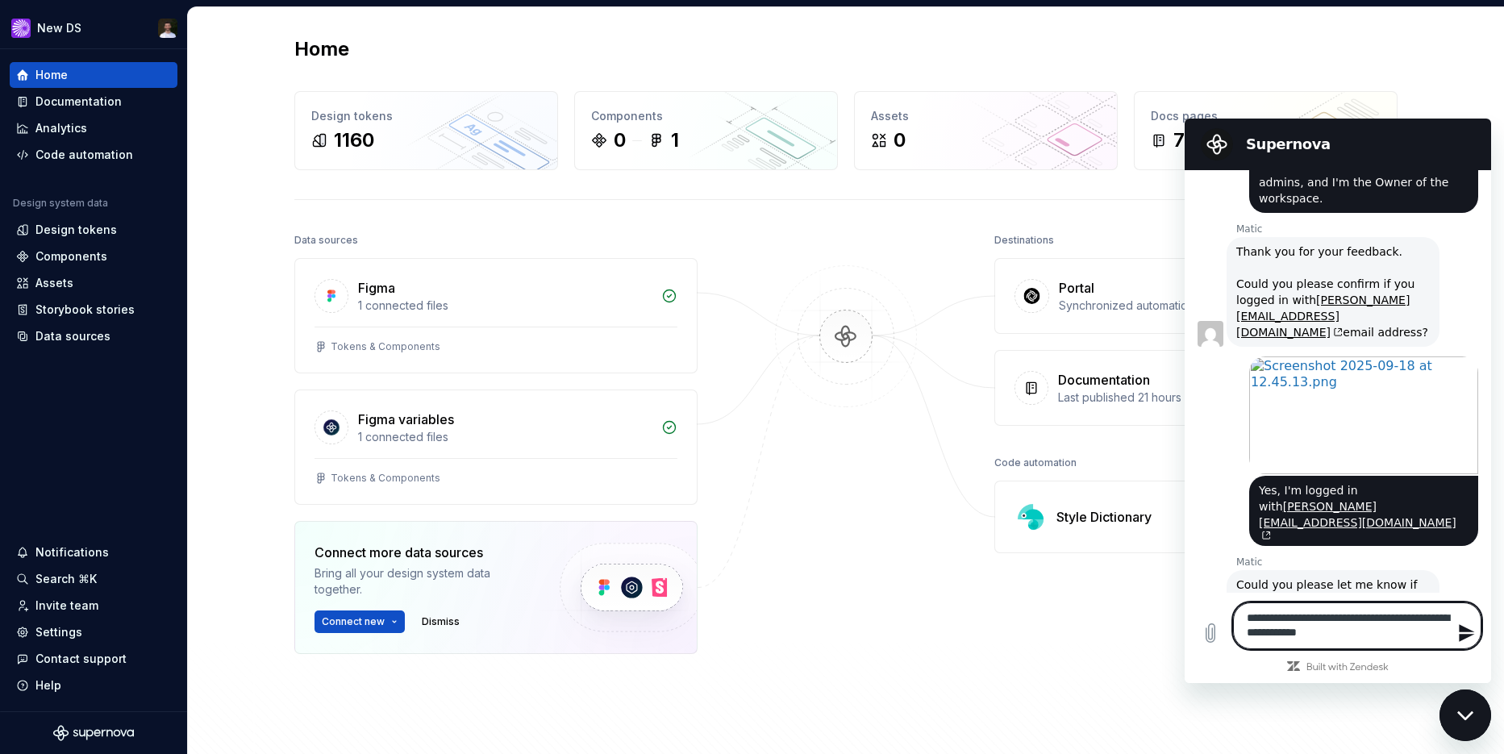
click at [1333, 634] on textarea "**********" at bounding box center [1357, 625] width 248 height 47
type textarea "**********"
click at [1415, 633] on textarea "**********" at bounding box center [1357, 625] width 248 height 47
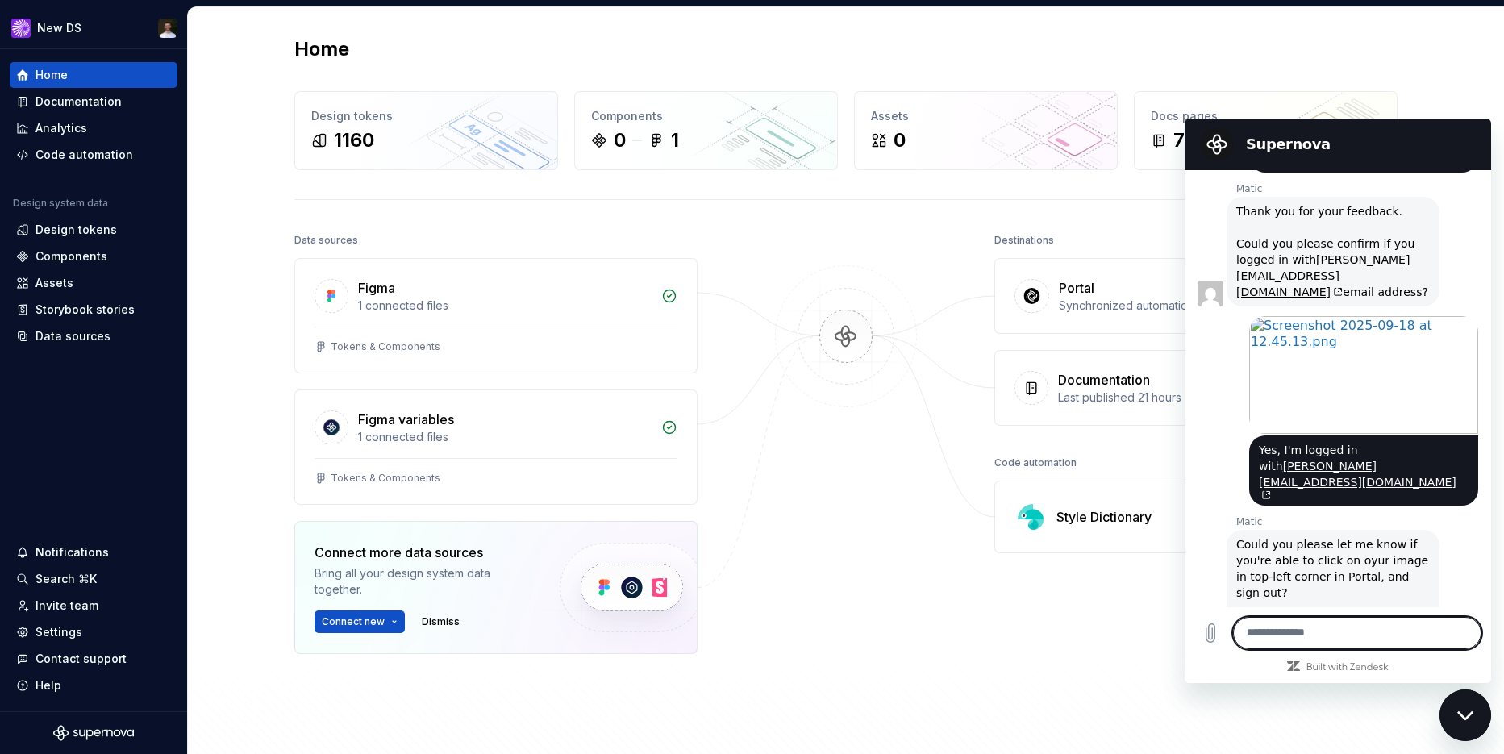
scroll to position [1532, 0]
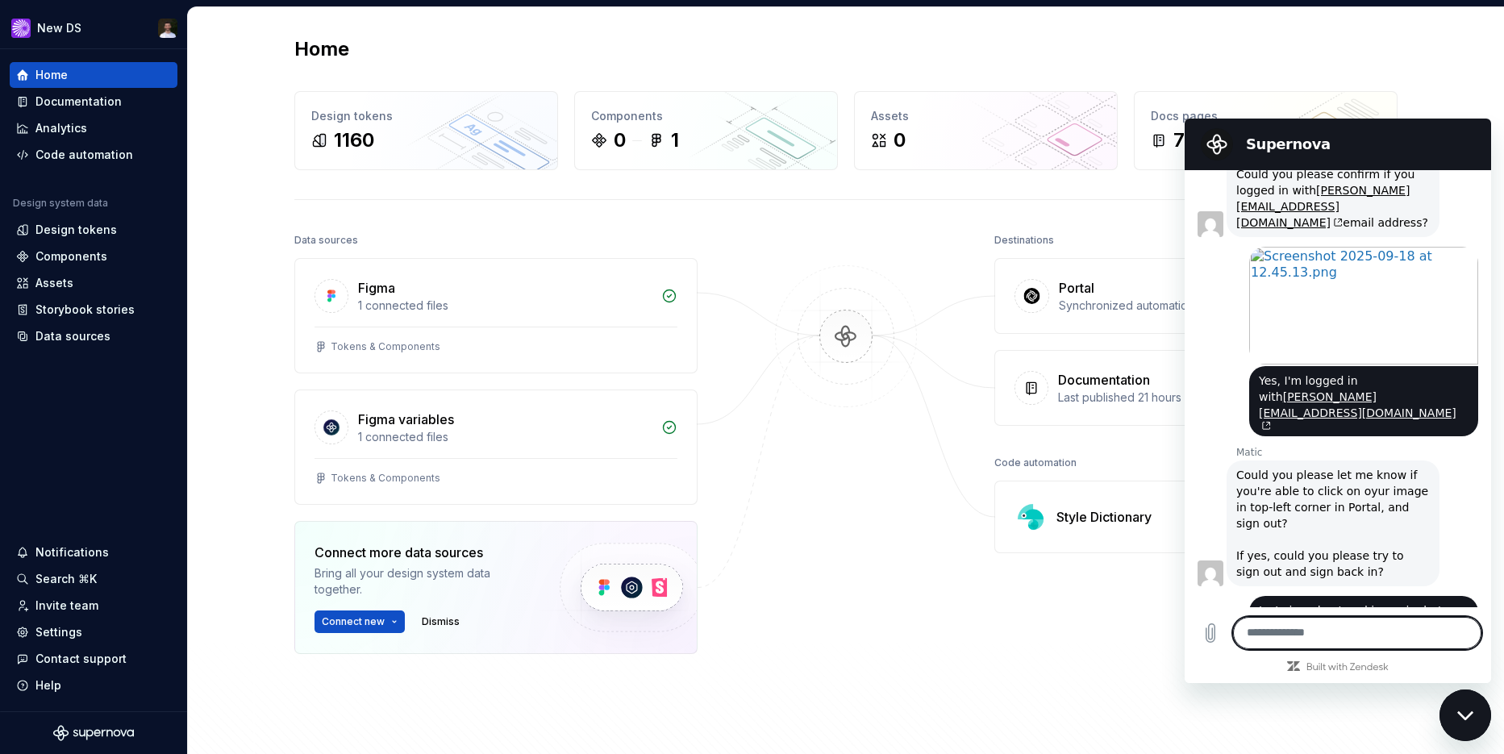
click at [1466, 704] on div "Close messaging window" at bounding box center [1465, 715] width 48 height 48
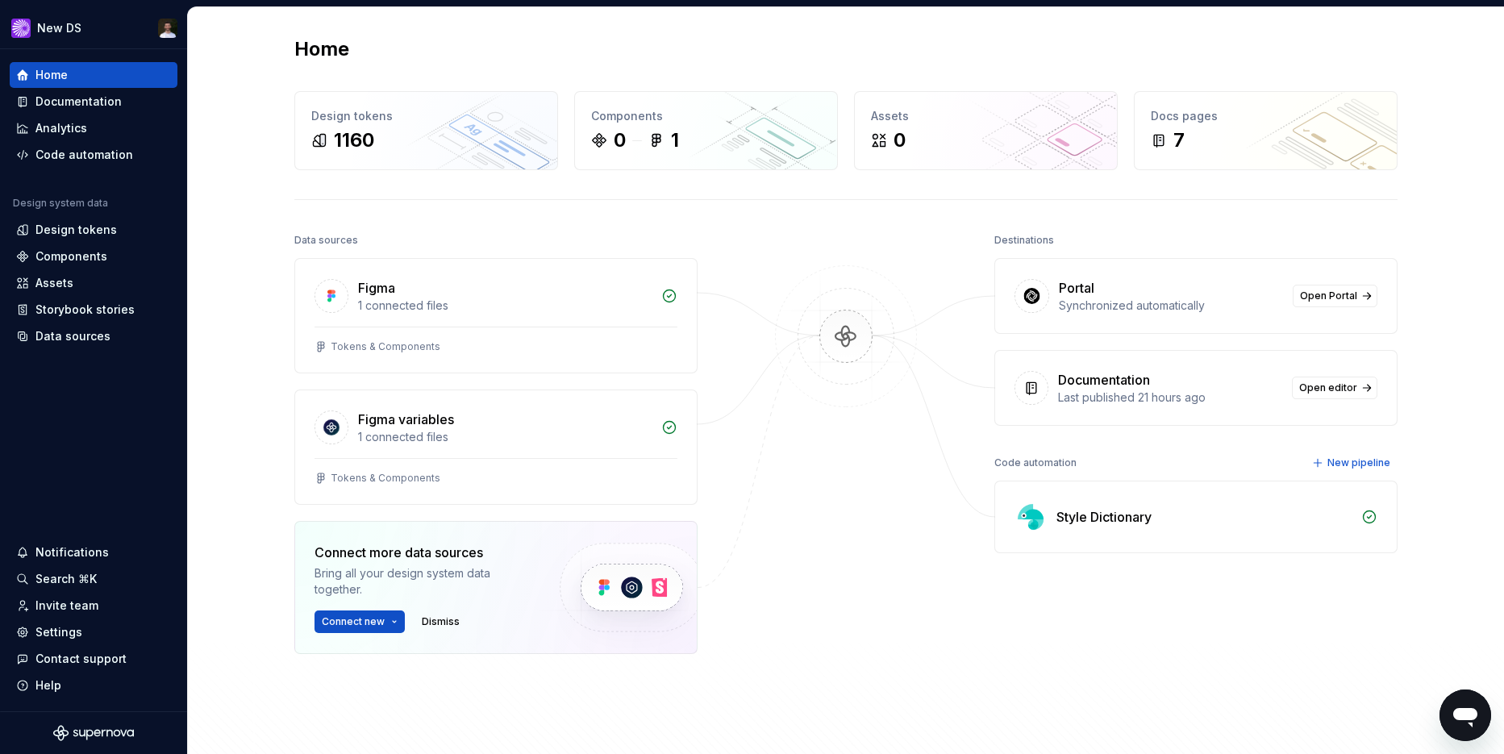
scroll to position [1968, 0]
click at [1328, 298] on span "Open Portal" at bounding box center [1328, 296] width 57 height 13
click at [61, 656] on div "Contact support" at bounding box center [80, 659] width 91 height 16
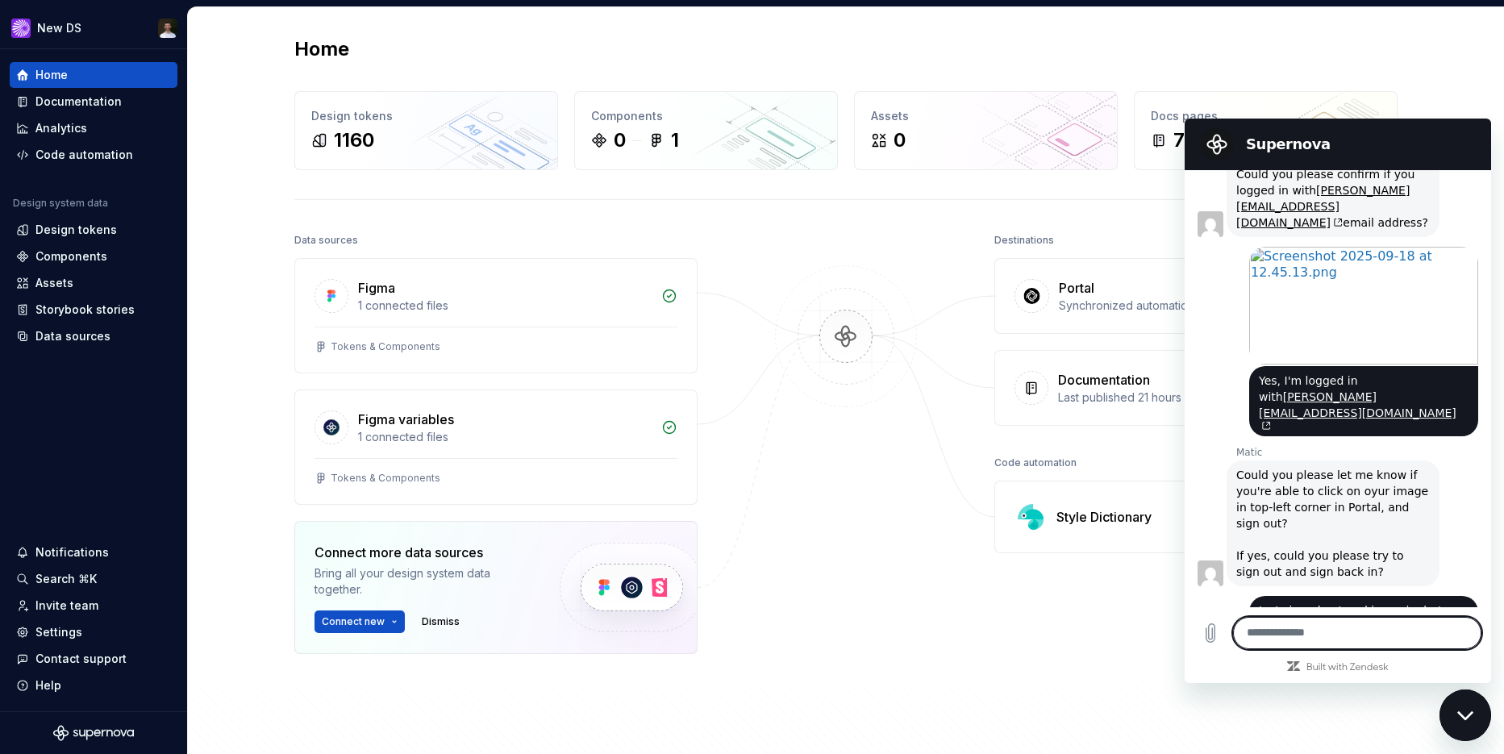
type textarea "**********"
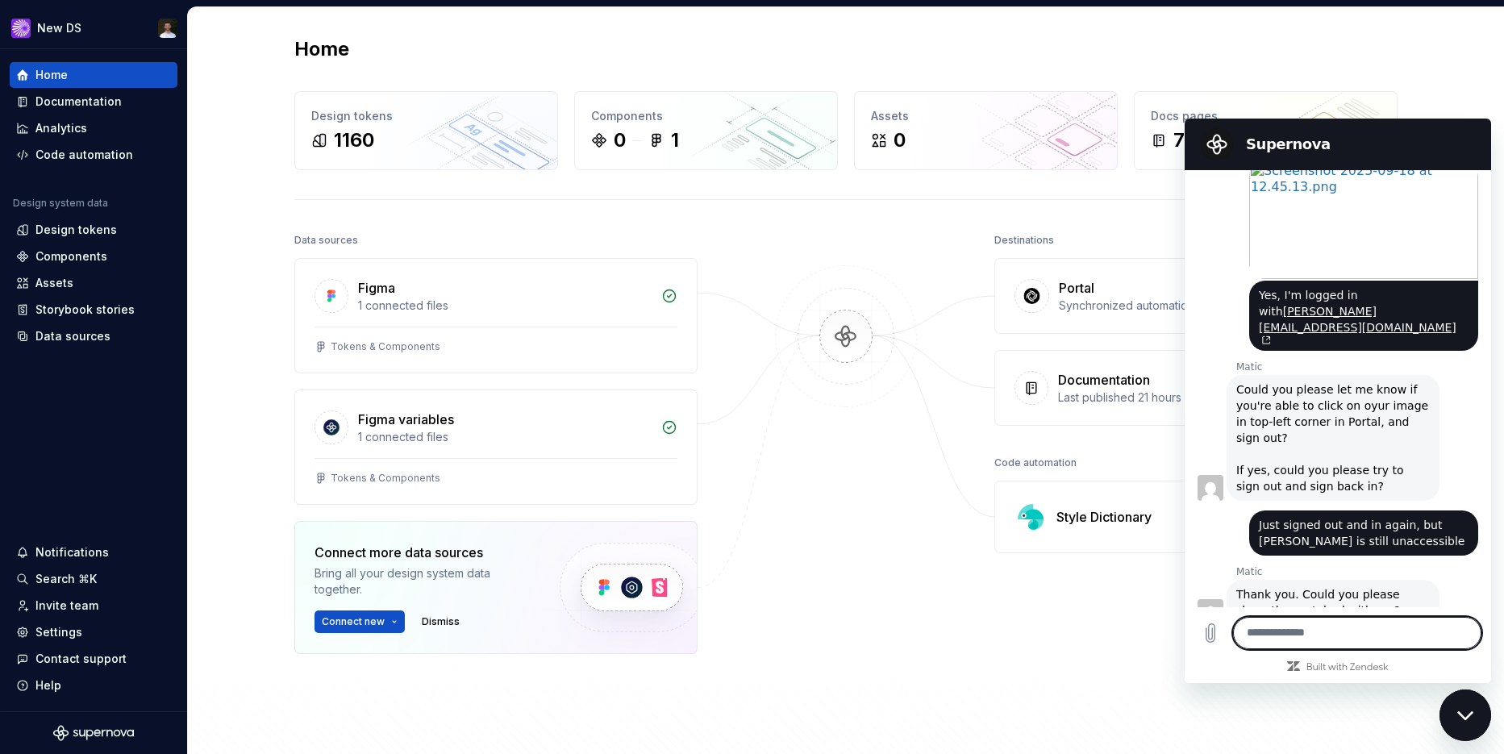
scroll to position [1785, 0]
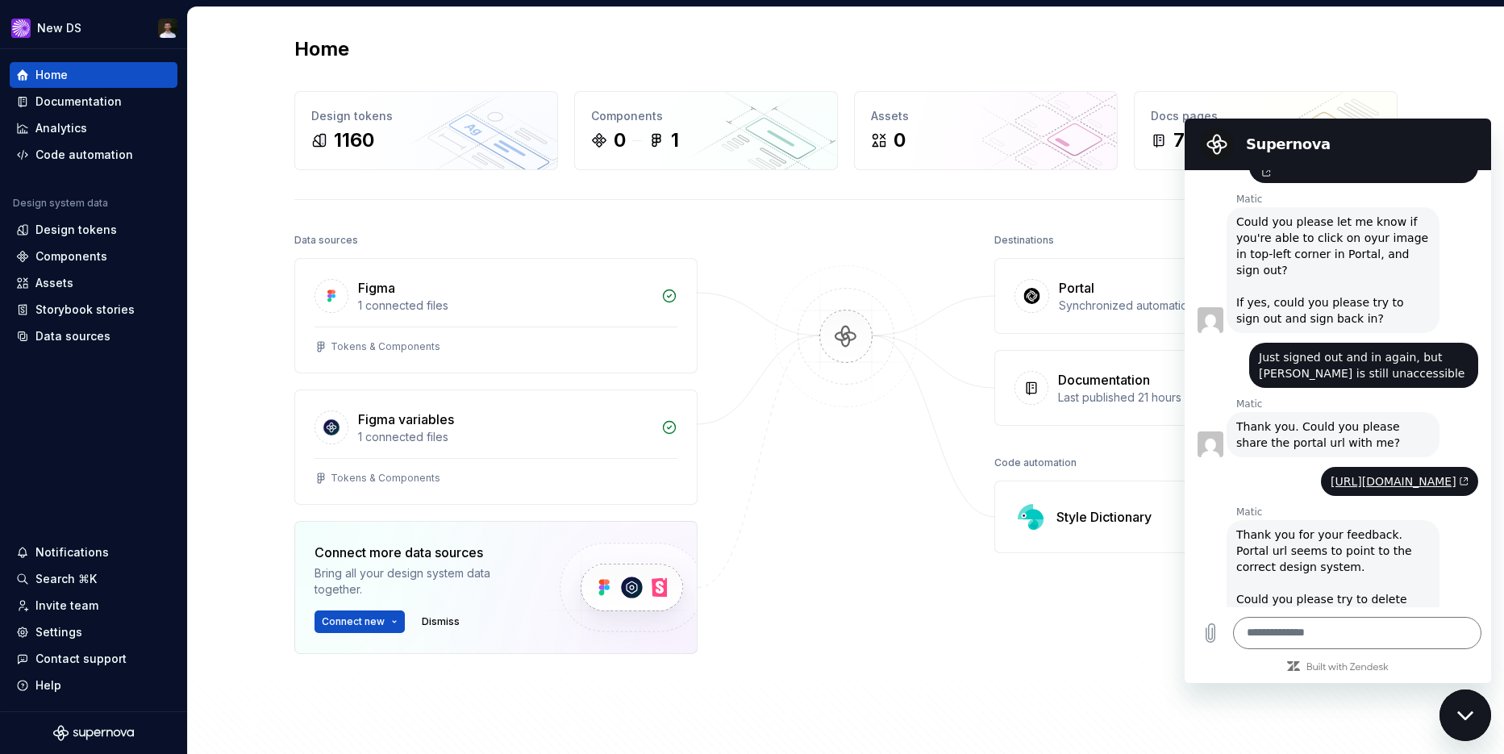
click at [1014, 632] on div "Destinations Portal Synchronized automatically Open Portal Documentation Last p…" at bounding box center [1195, 482] width 403 height 506
click at [1303, 628] on textarea at bounding box center [1357, 633] width 248 height 32
type textarea "**********"
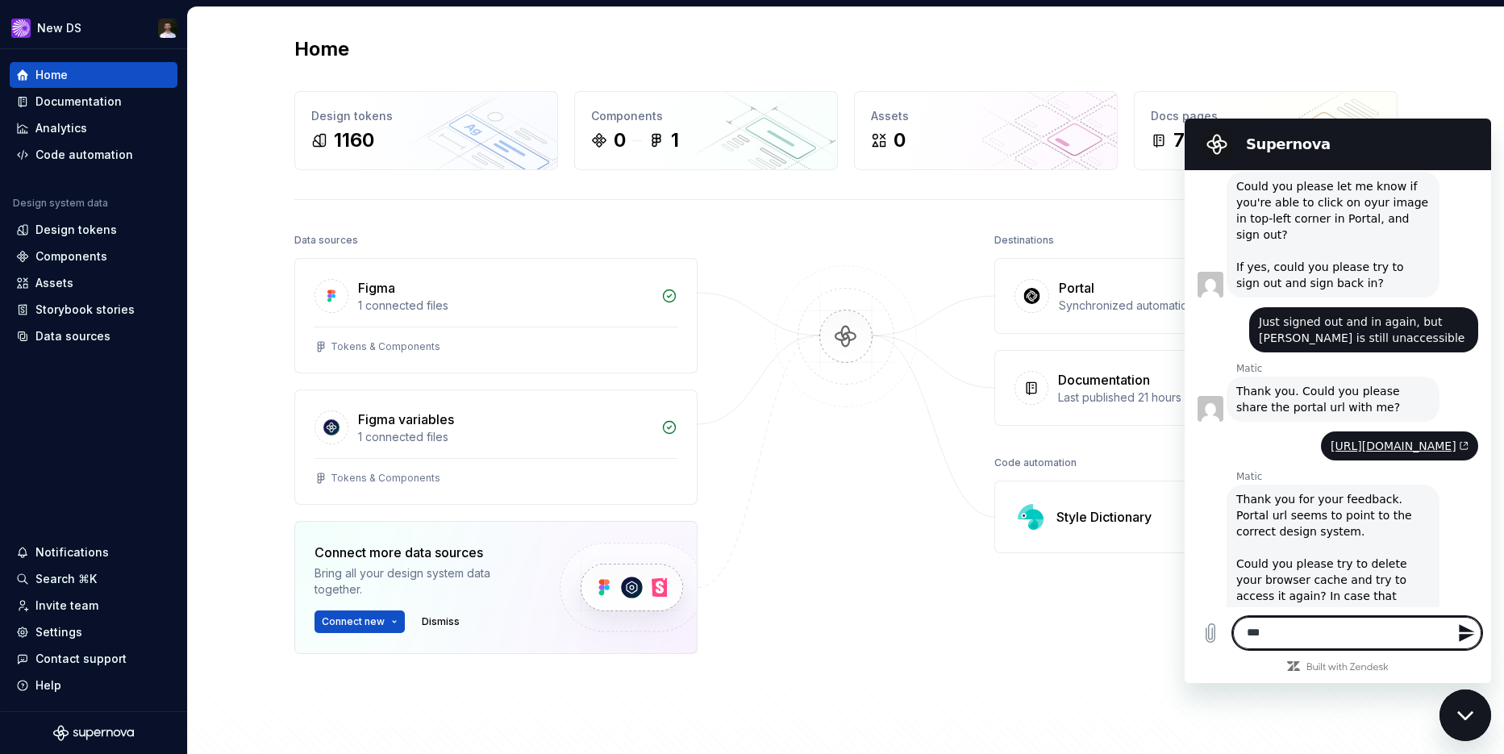
scroll to position [1824, 0]
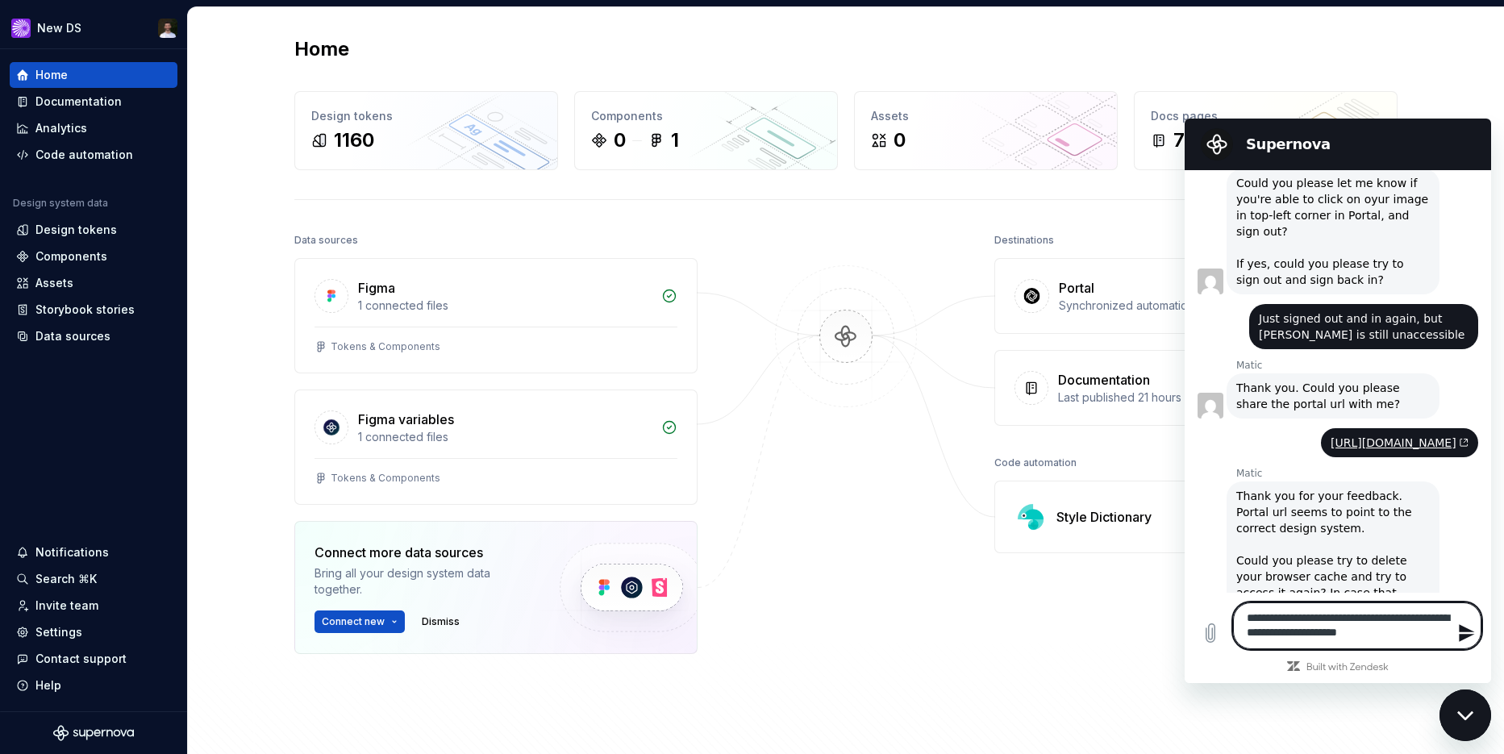
type textarea "**********"
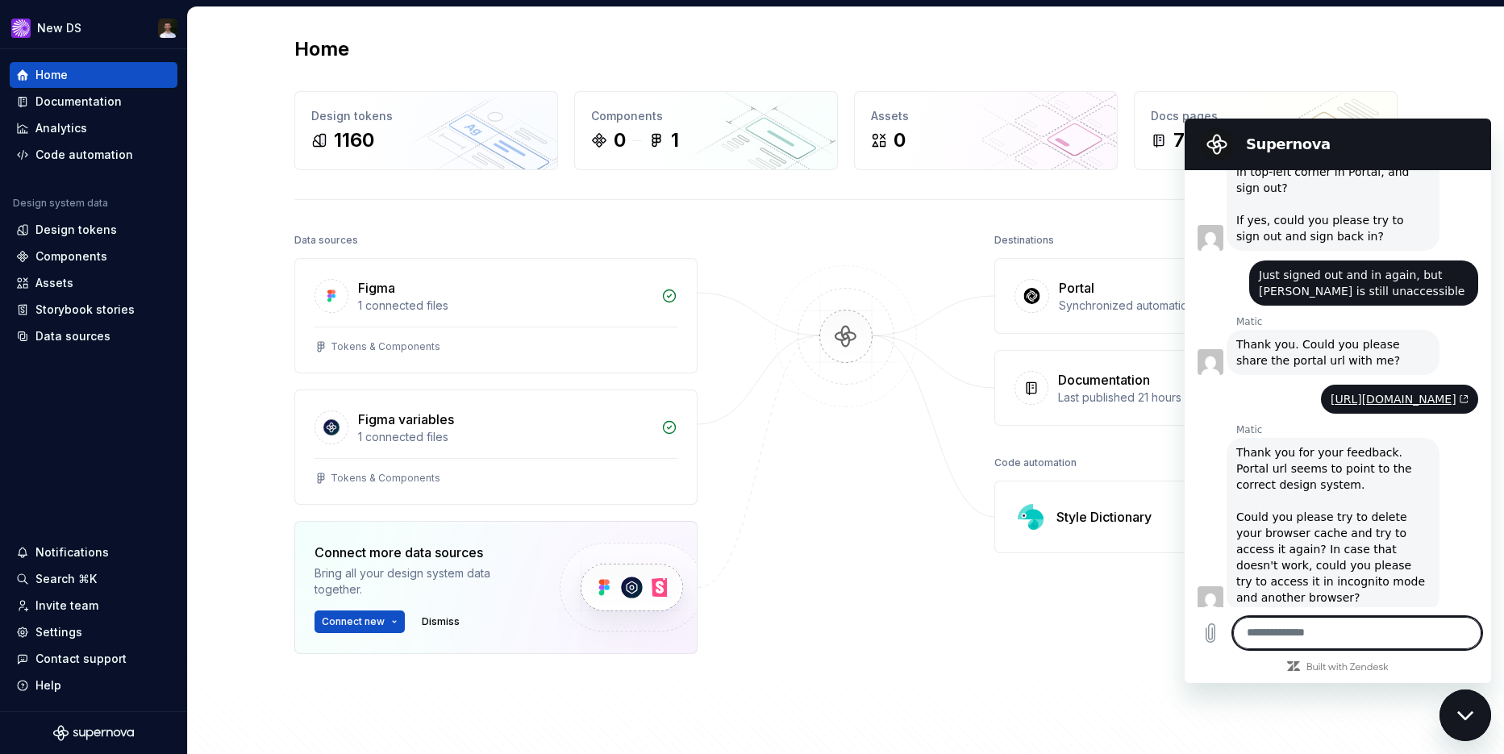
scroll to position [1870, 0]
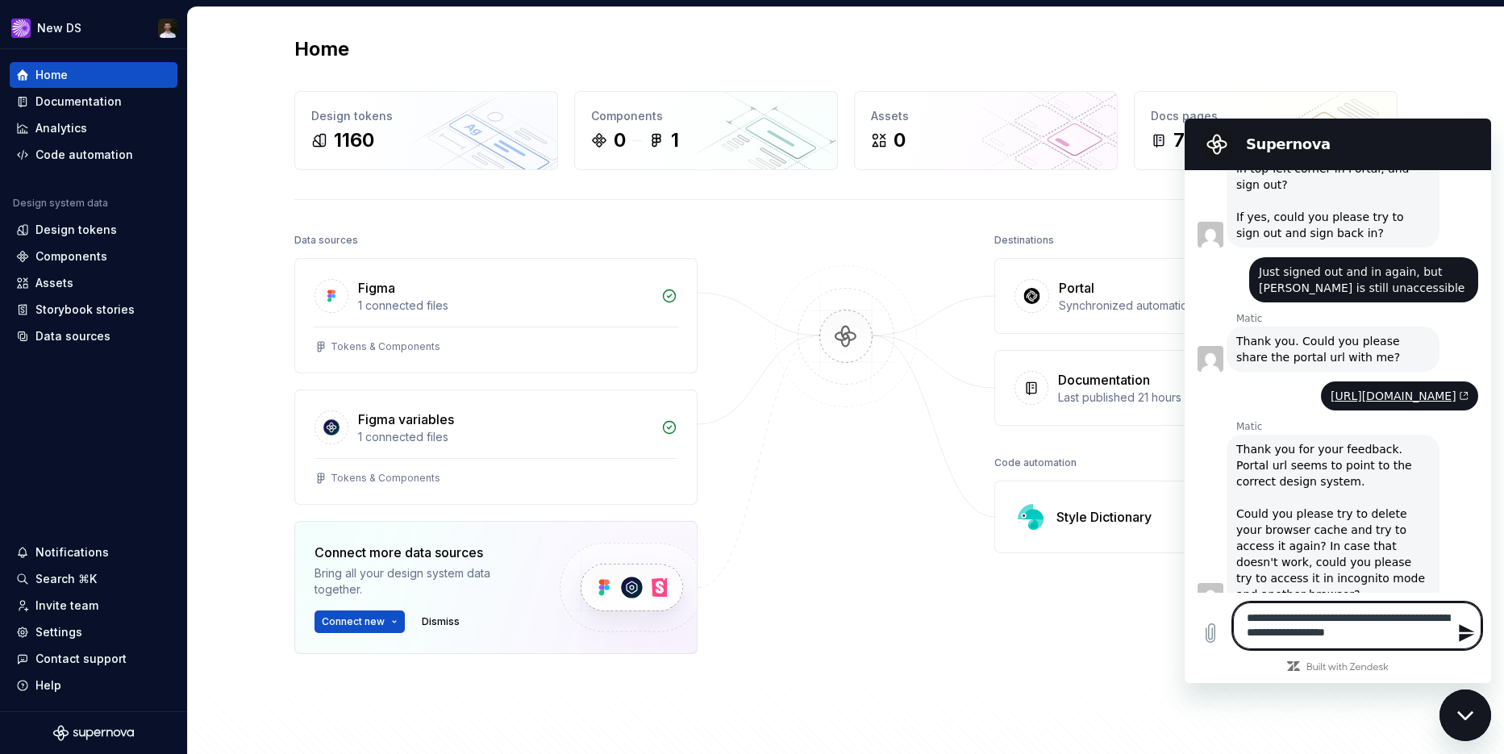
type textarea "**********"
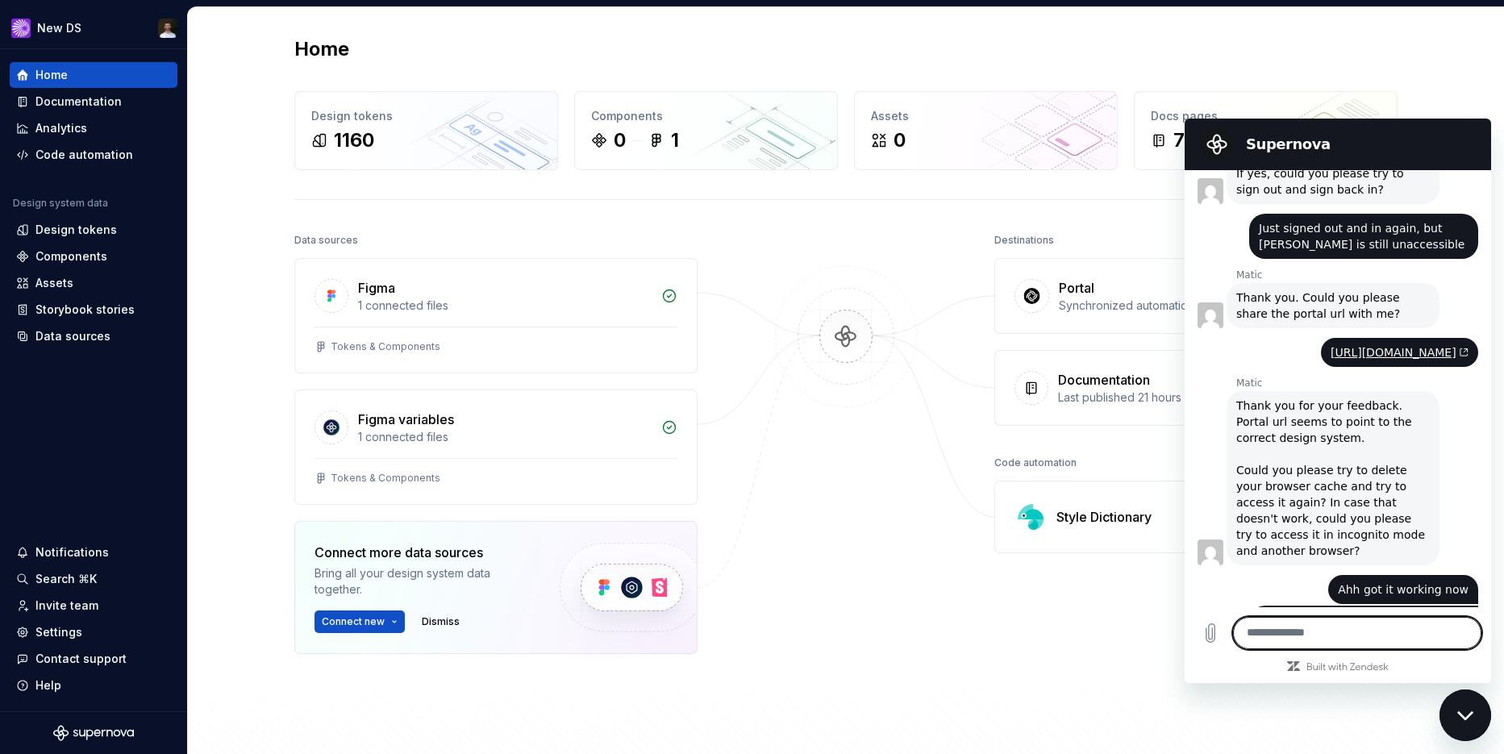
scroll to position [1917, 0]
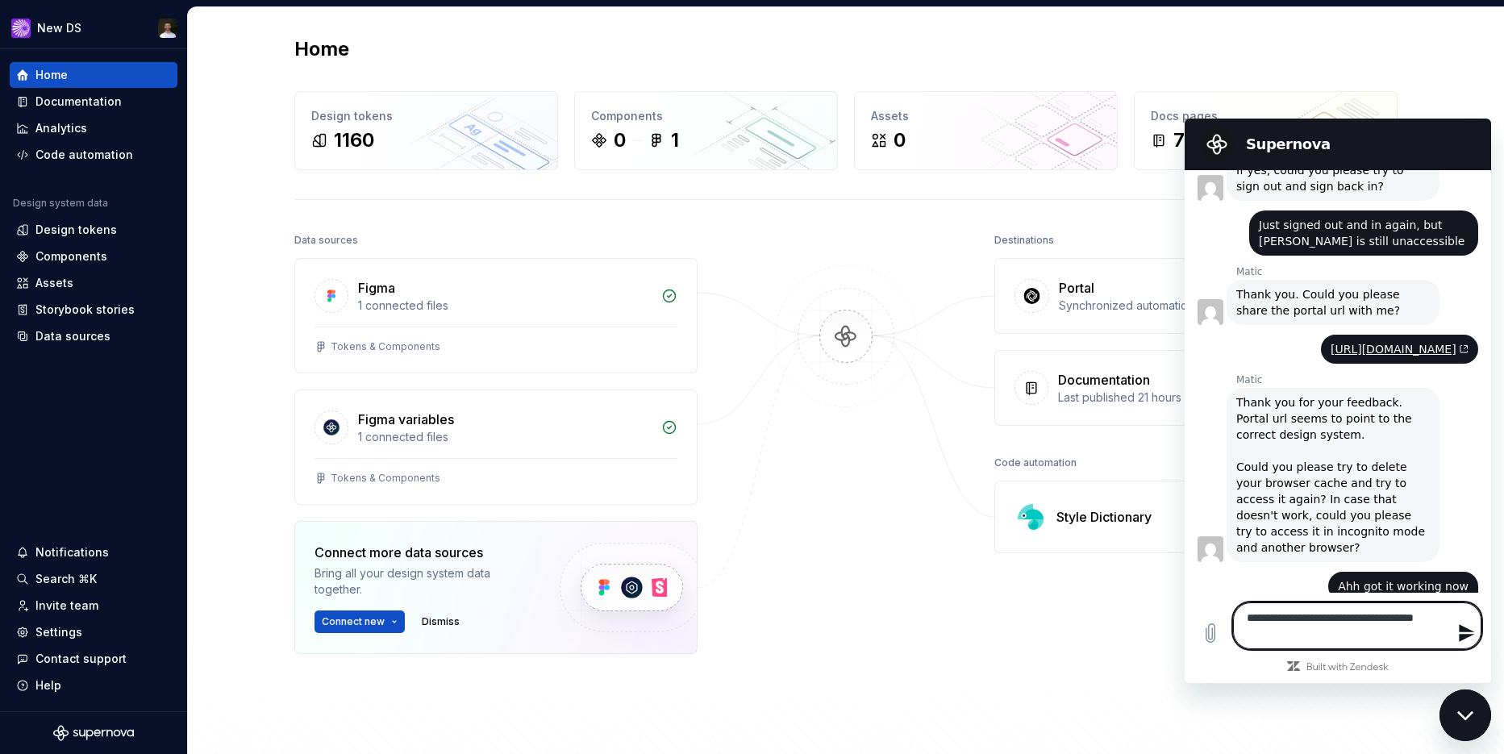
type textarea "**********"
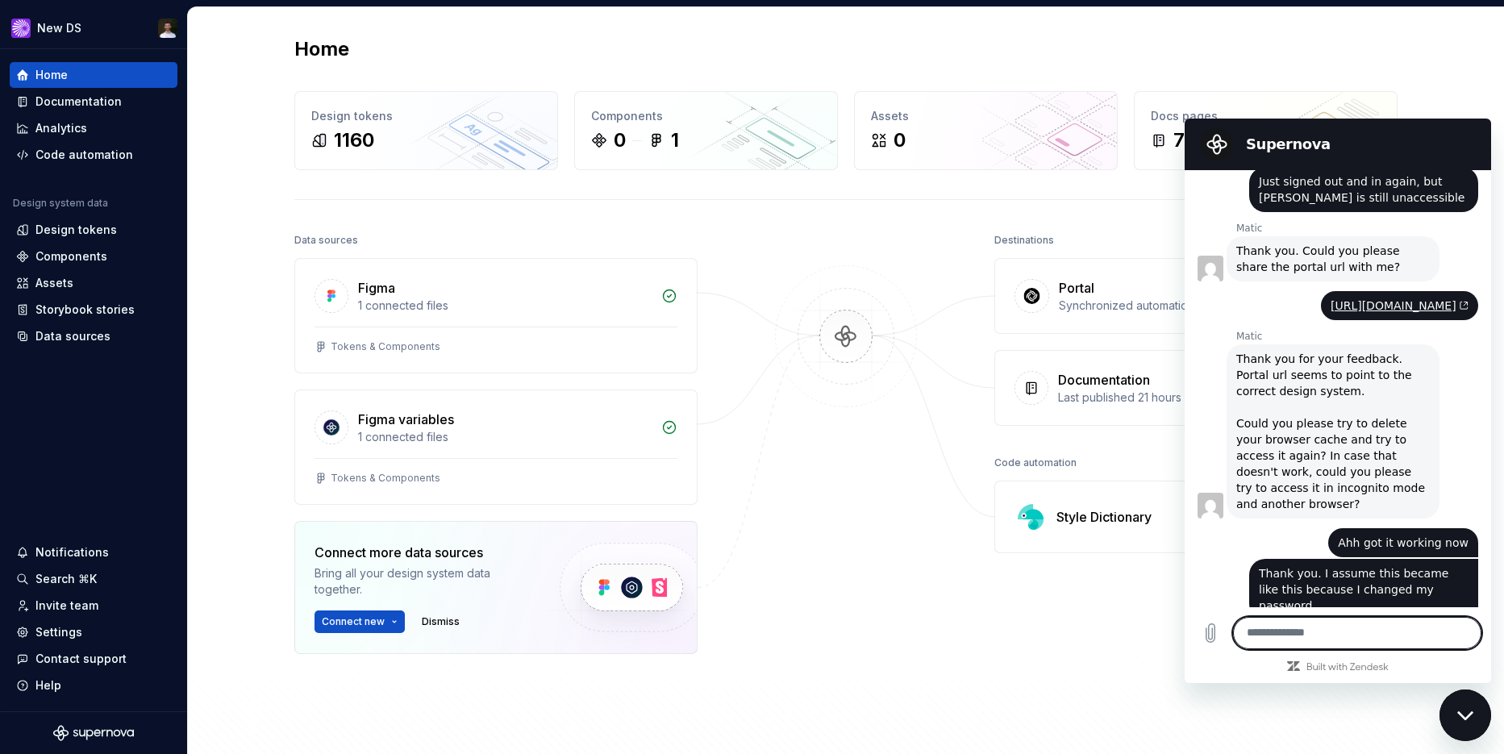
scroll to position [1964, 0]
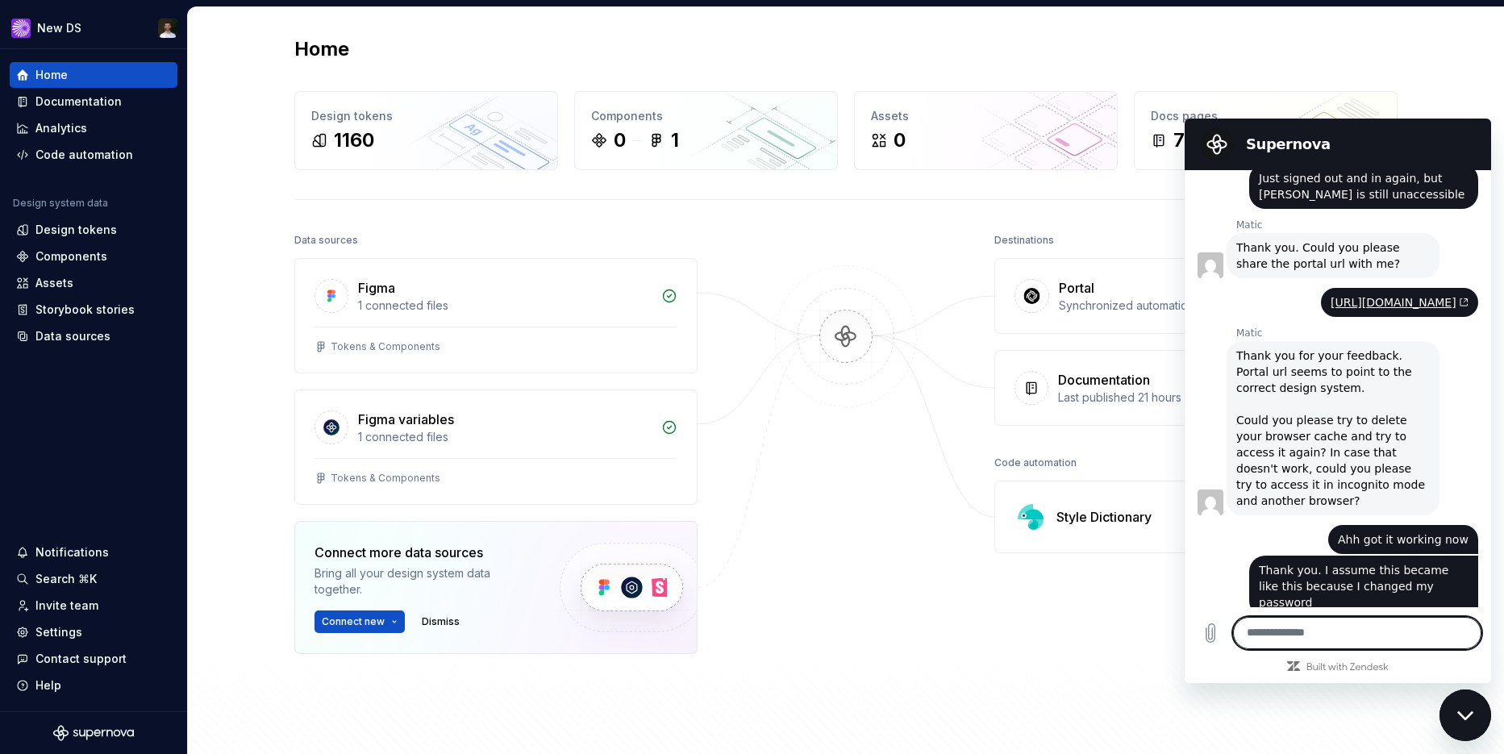
click at [1168, 632] on div "Destinations Portal Synchronized automatically Open Portal Documentation Last p…" at bounding box center [1195, 482] width 403 height 506
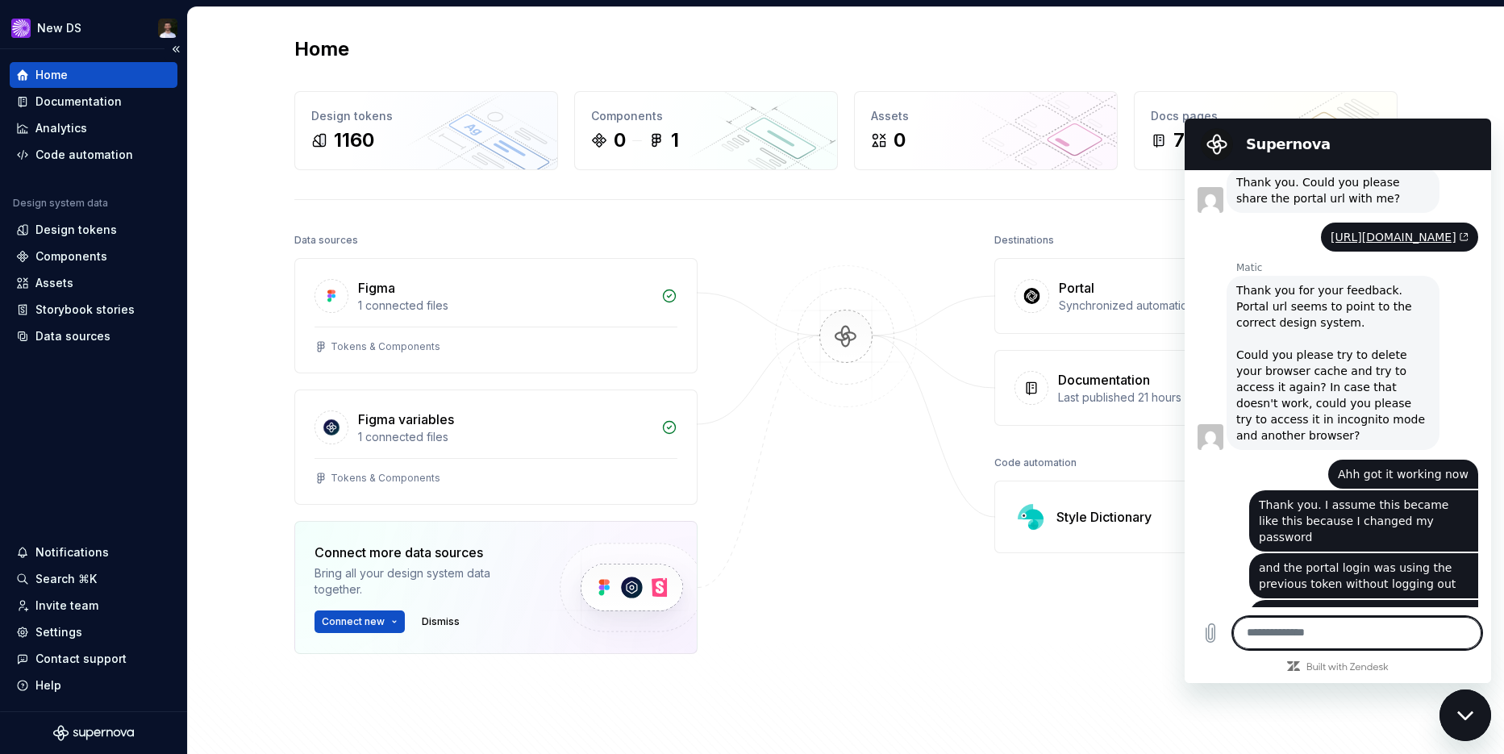
scroll to position [2098, 0]
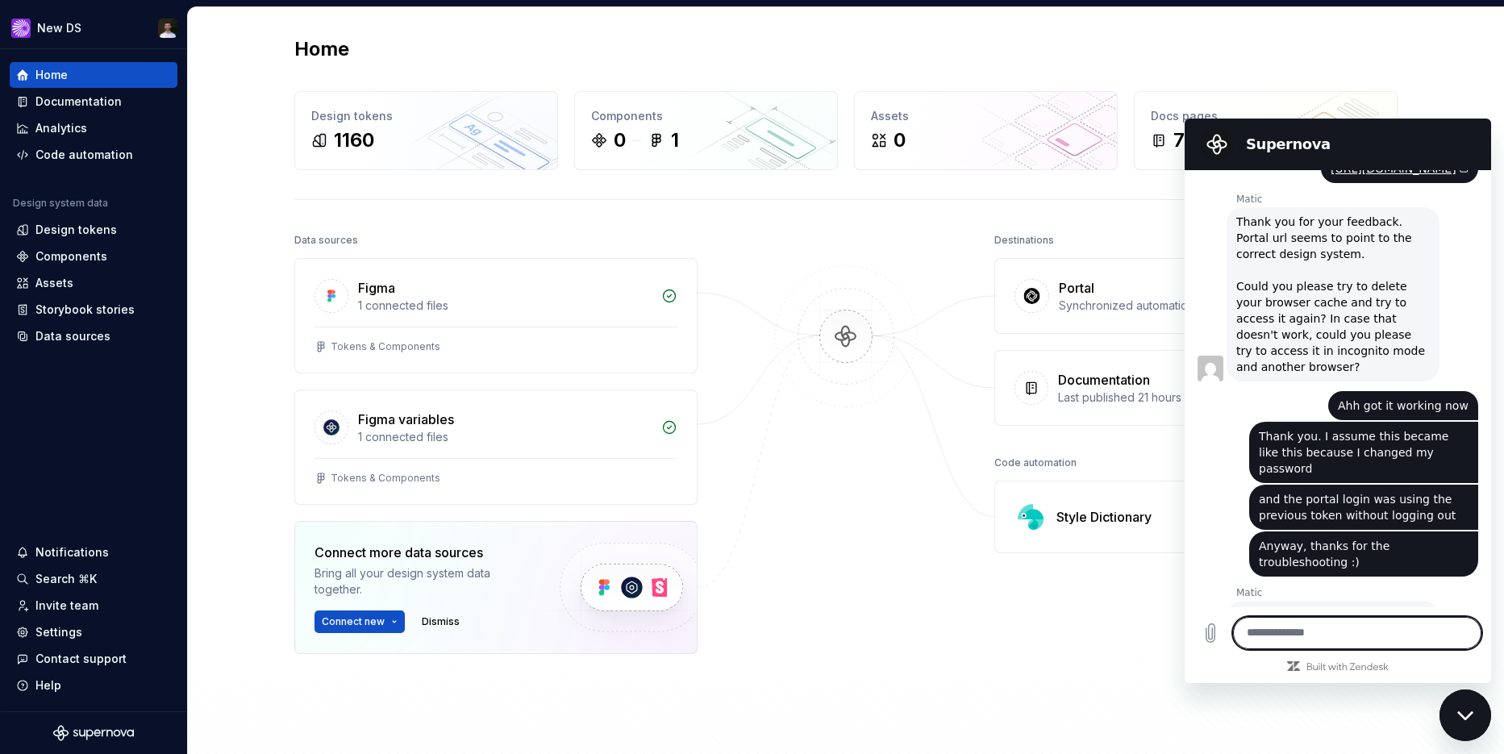
click at [1472, 714] on icon "Close messaging window" at bounding box center [1465, 716] width 17 height 10
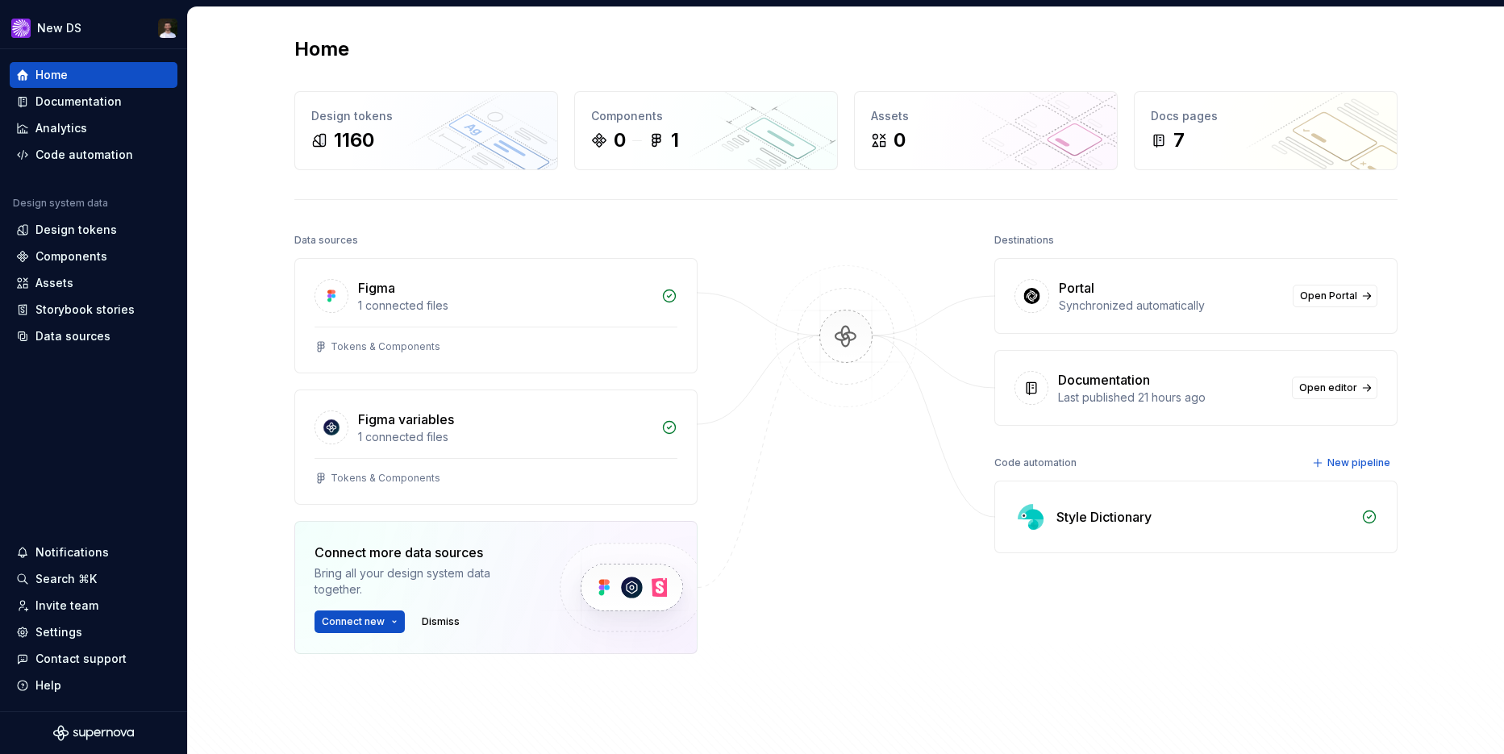
click at [764, 229] on div "Data sources Figma 1 connected files Tokens & Components Figma variables 1 conn…" at bounding box center [845, 514] width 1103 height 570
